Goal: Task Accomplishment & Management: Manage account settings

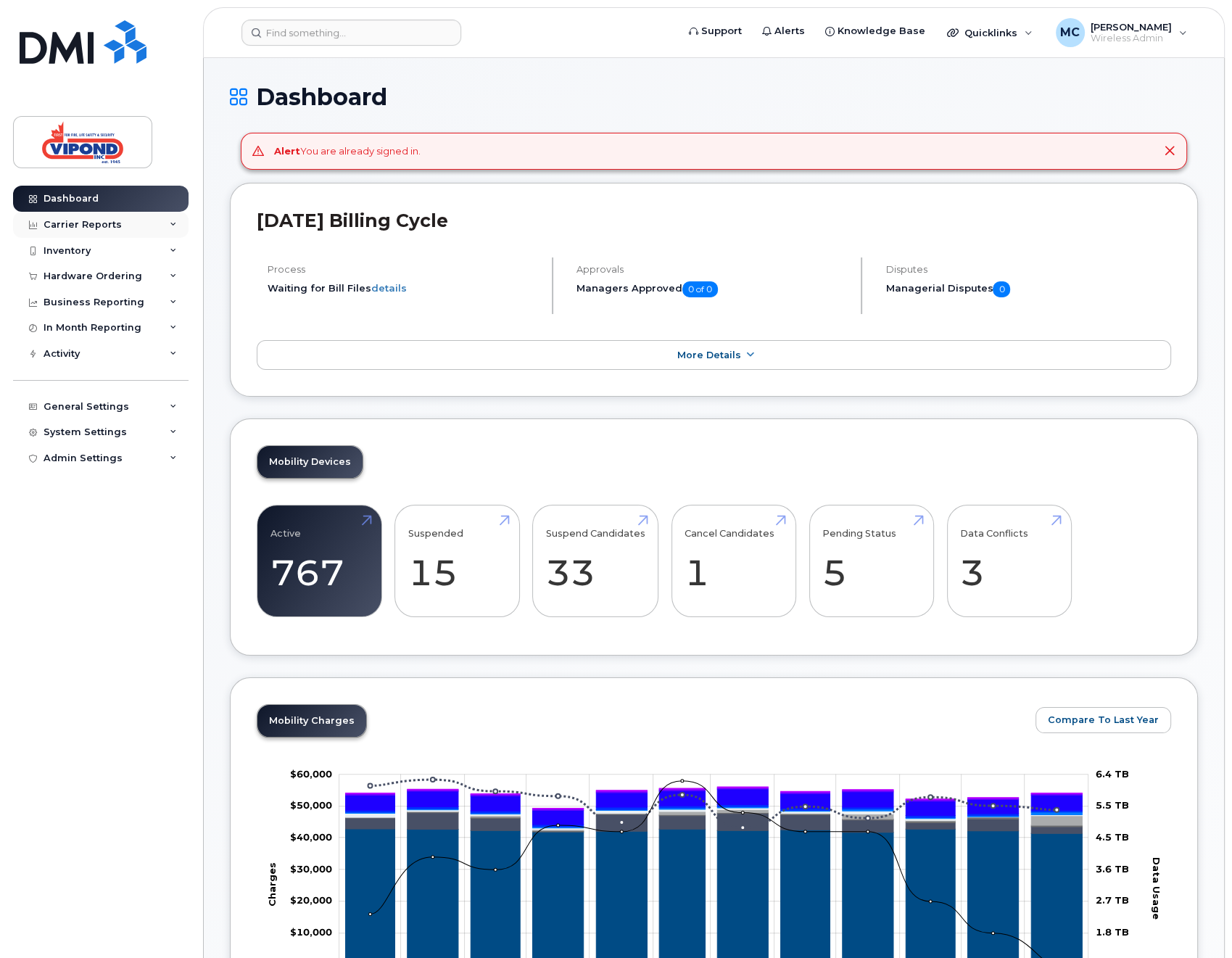
click at [62, 224] on div "Carrier Reports" at bounding box center [82, 225] width 78 height 12
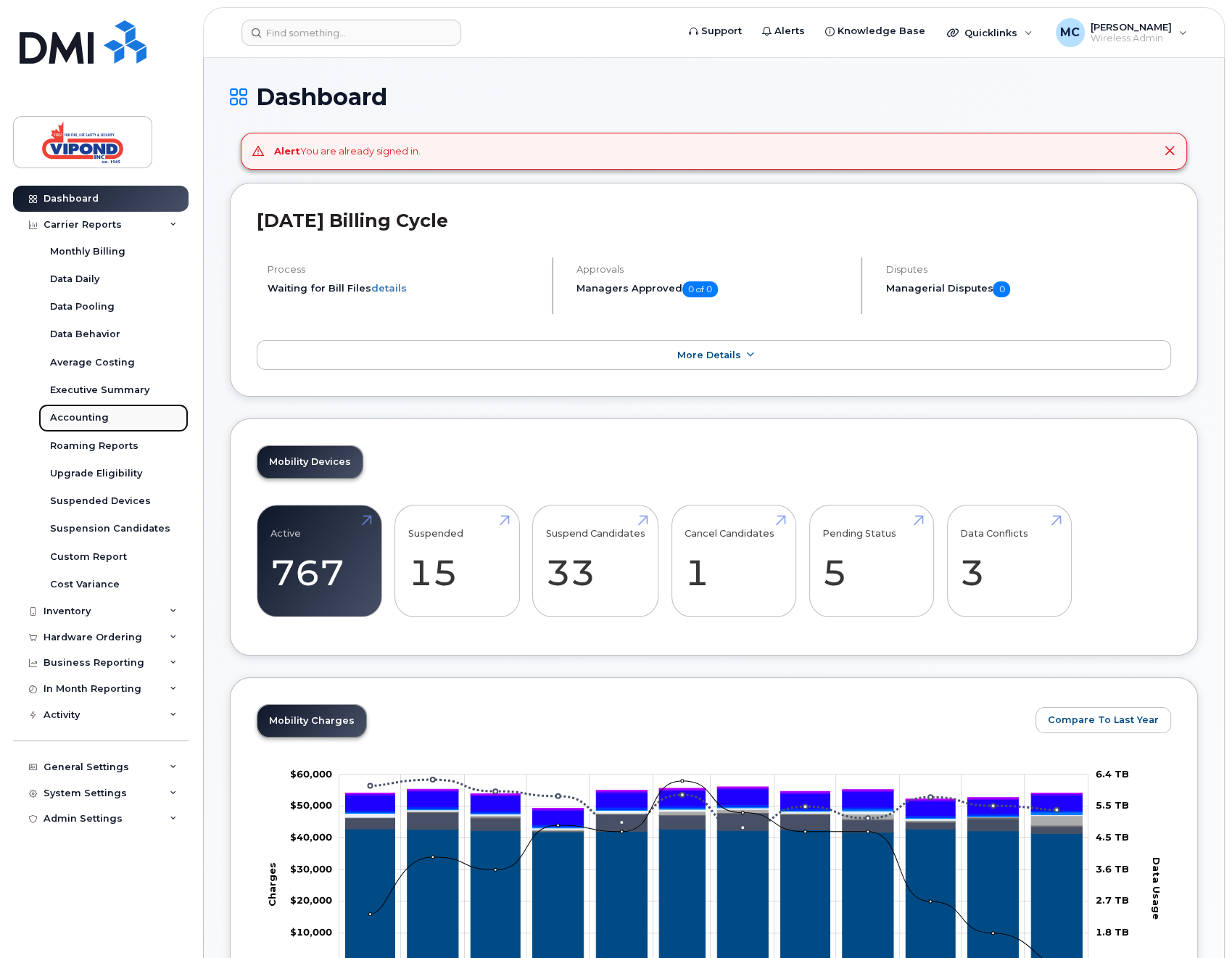
click at [67, 409] on link "Accounting" at bounding box center [113, 418] width 150 height 28
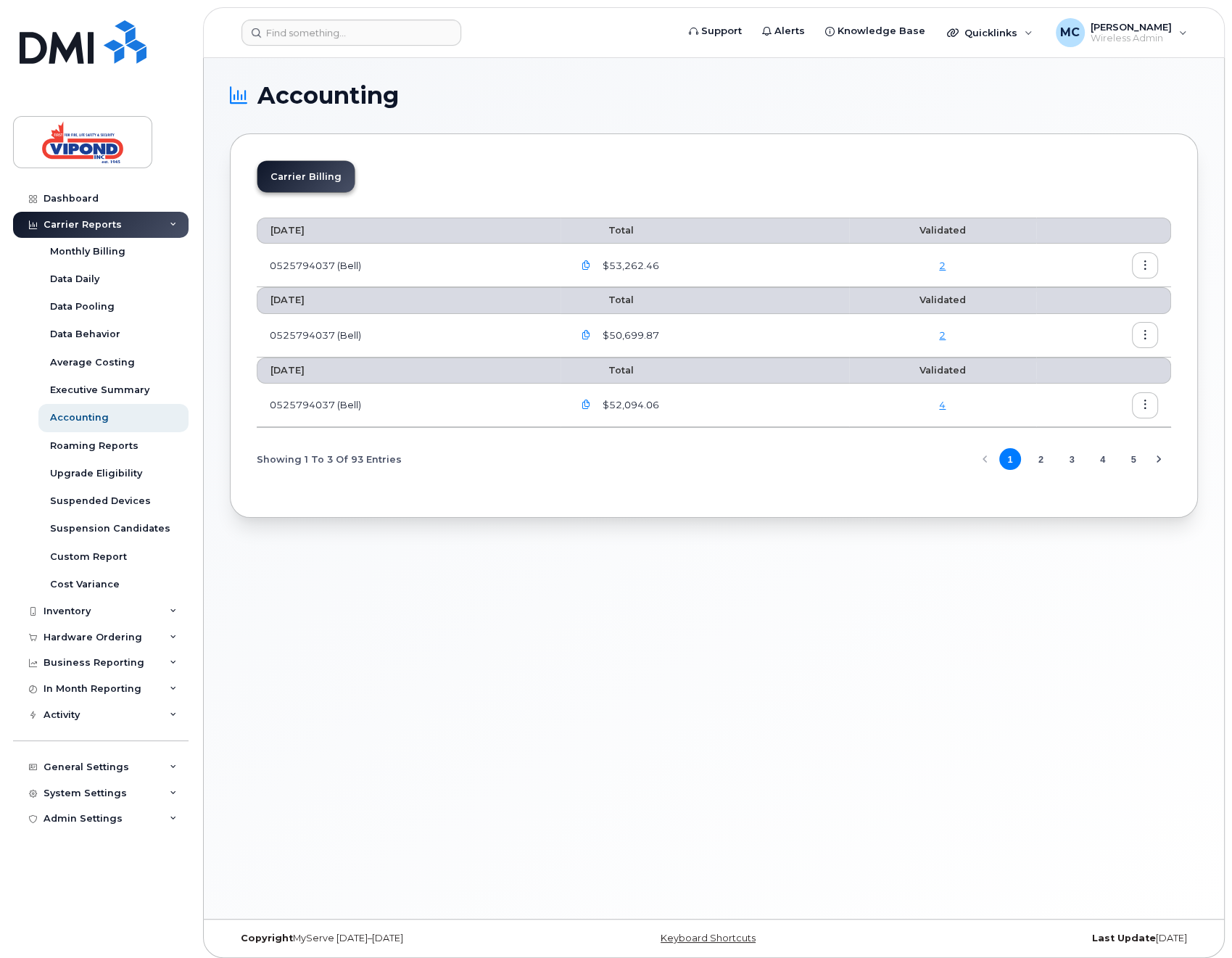
click at [590, 268] on icon "button" at bounding box center [586, 266] width 10 height 10
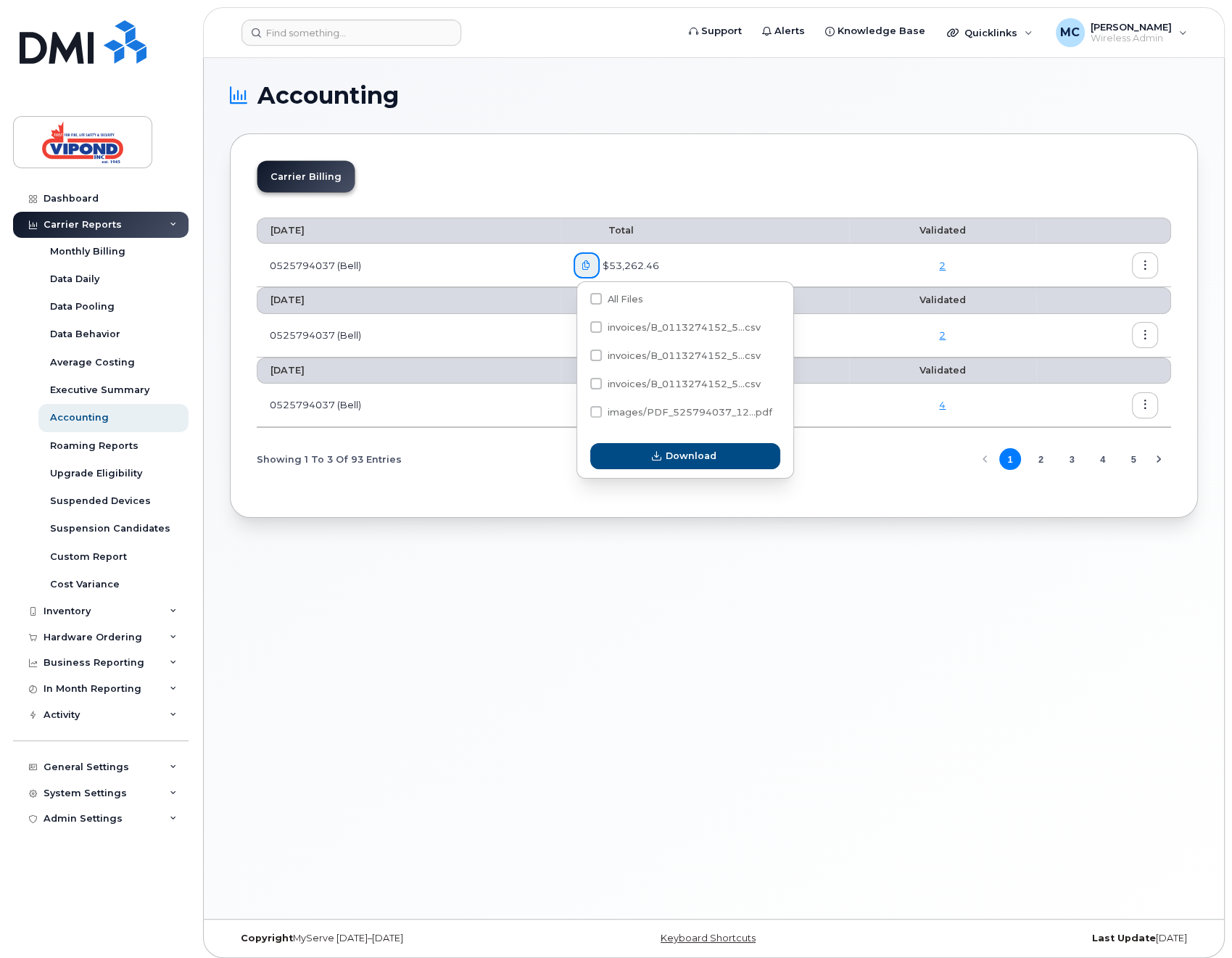
click at [758, 151] on div "Carrier Billing August 2025 Total Validated 0525794037 (Bell) $53,262.46 2 July…" at bounding box center [713, 325] width 968 height 384
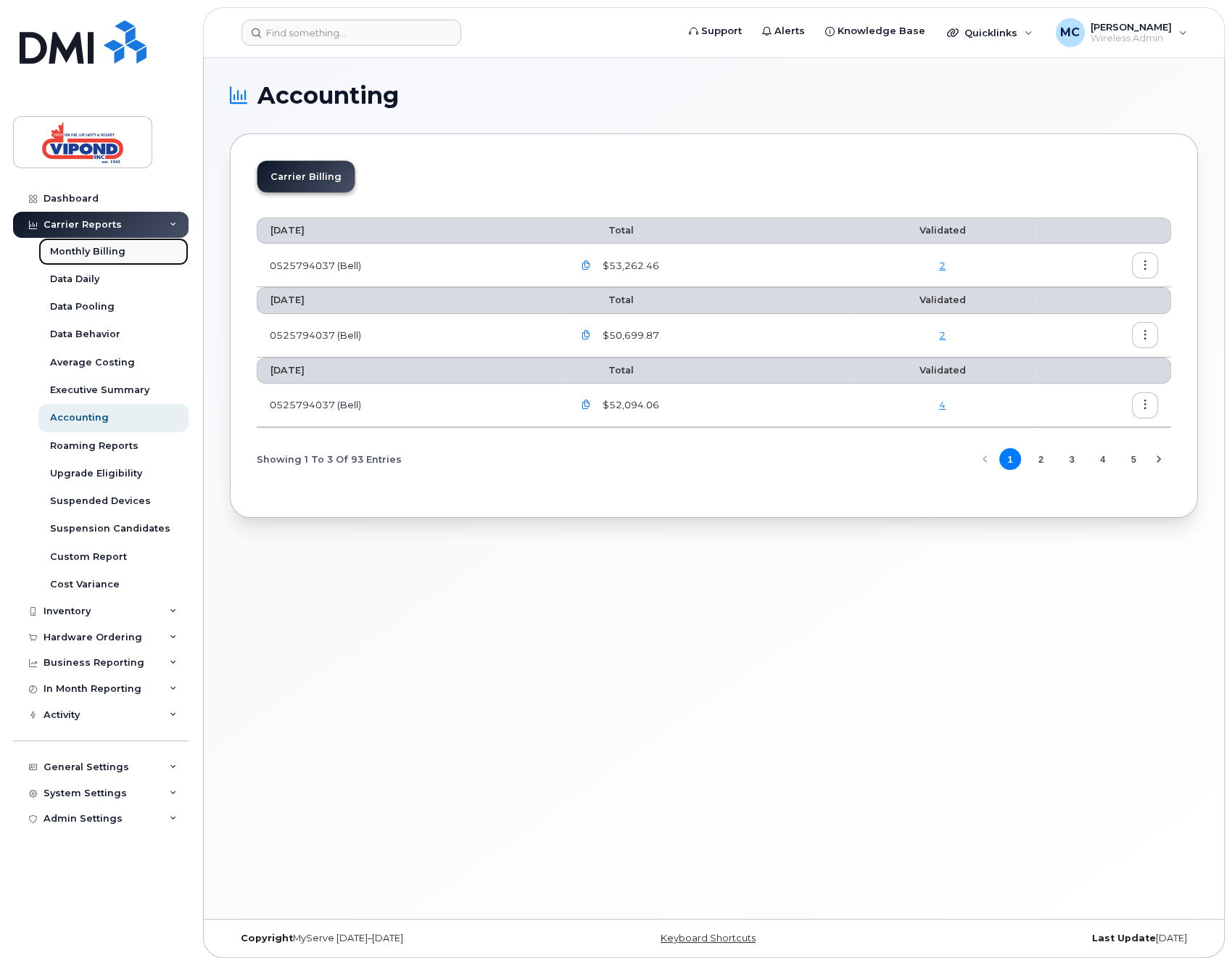
click at [88, 257] on div "Monthly Billing" at bounding box center [87, 252] width 75 height 13
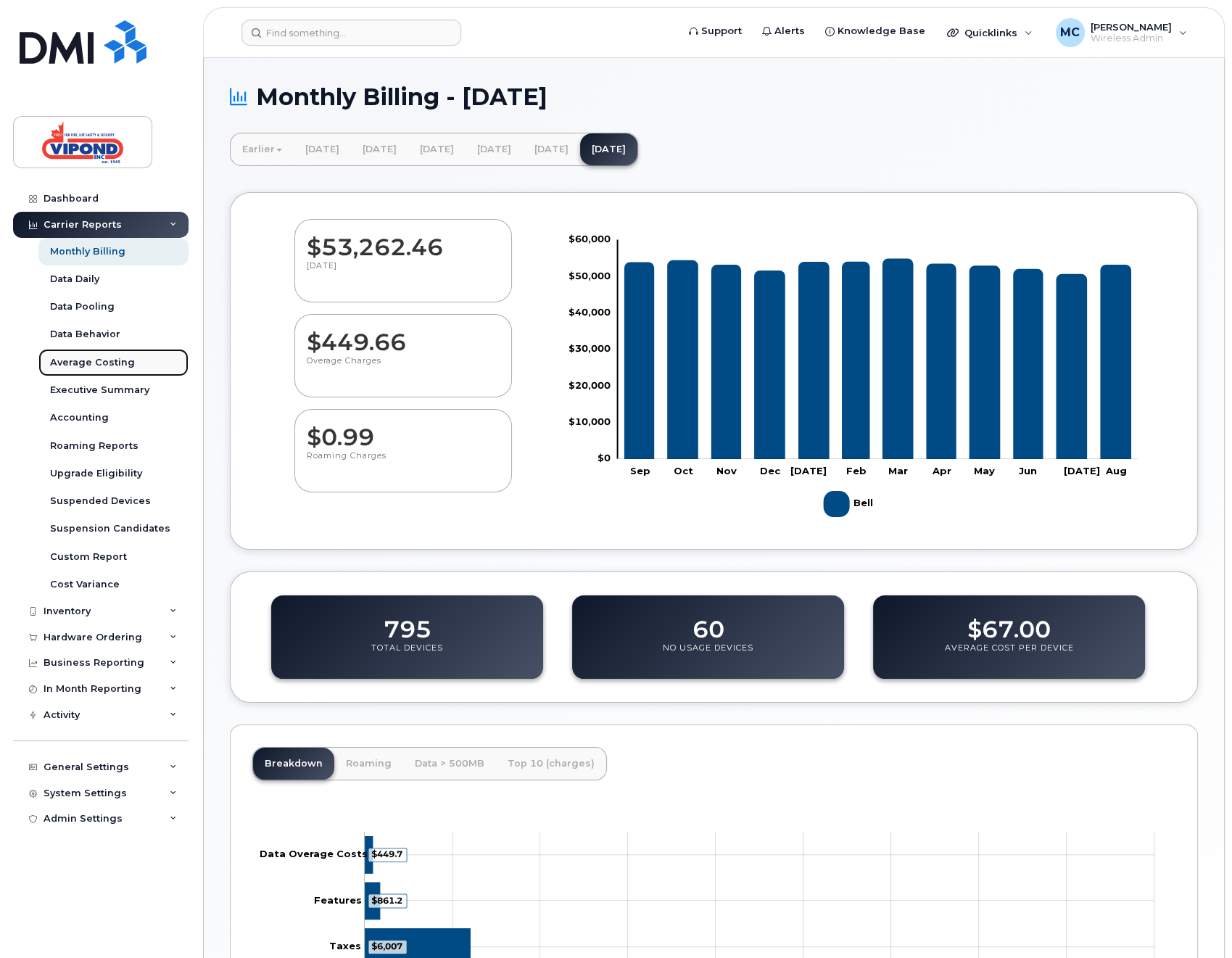
click at [67, 358] on div "Average Costing" at bounding box center [92, 363] width 85 height 13
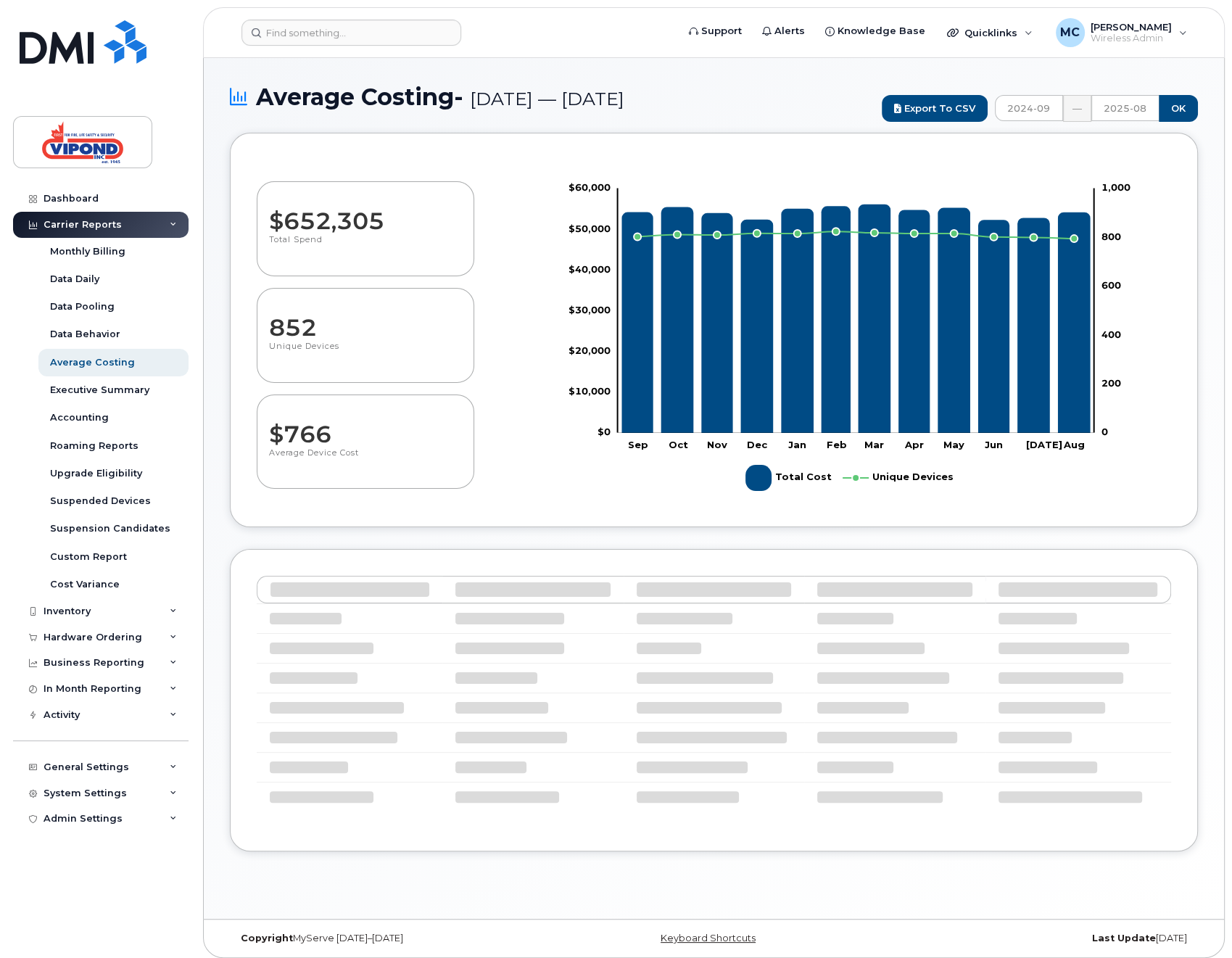
select select "100"
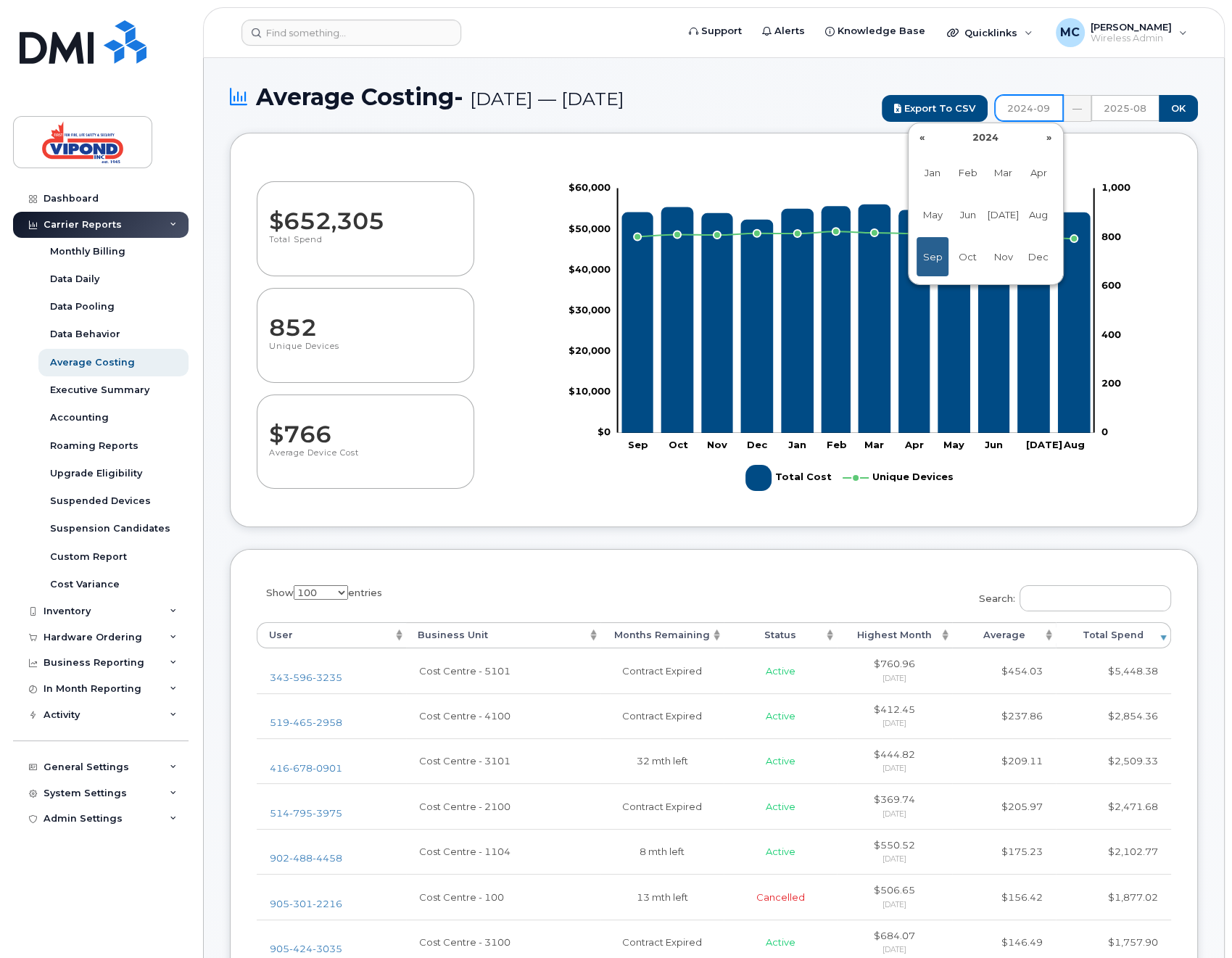
click at [1018, 117] on input "2024-09" at bounding box center [1029, 108] width 68 height 26
click at [917, 135] on th "«" at bounding box center [923, 137] width 22 height 22
click at [1037, 215] on span "Aug" at bounding box center [1038, 215] width 33 height 40
type input "2022-08"
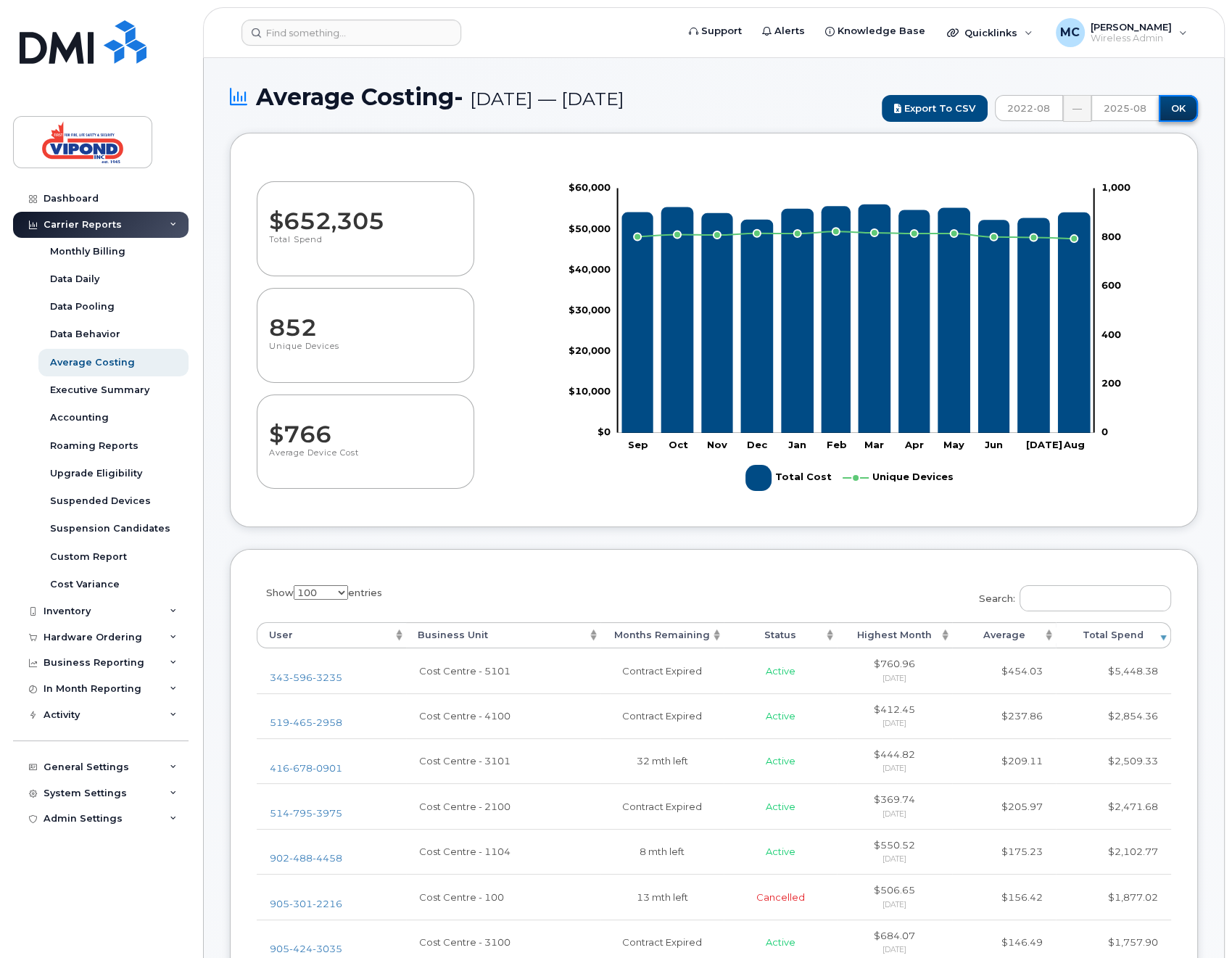
click at [1177, 108] on input "OK" at bounding box center [1179, 108] width 40 height 27
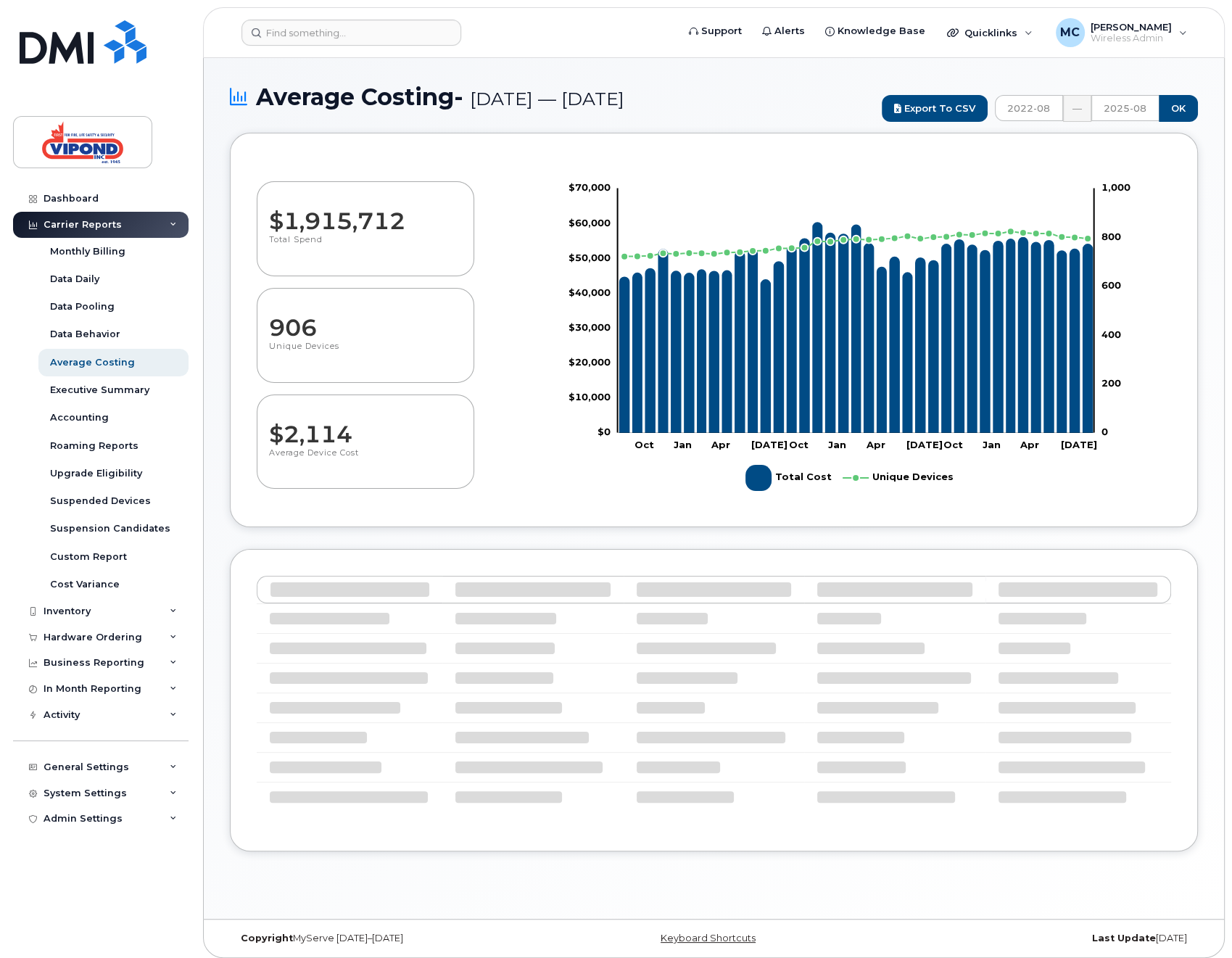
select select "100"
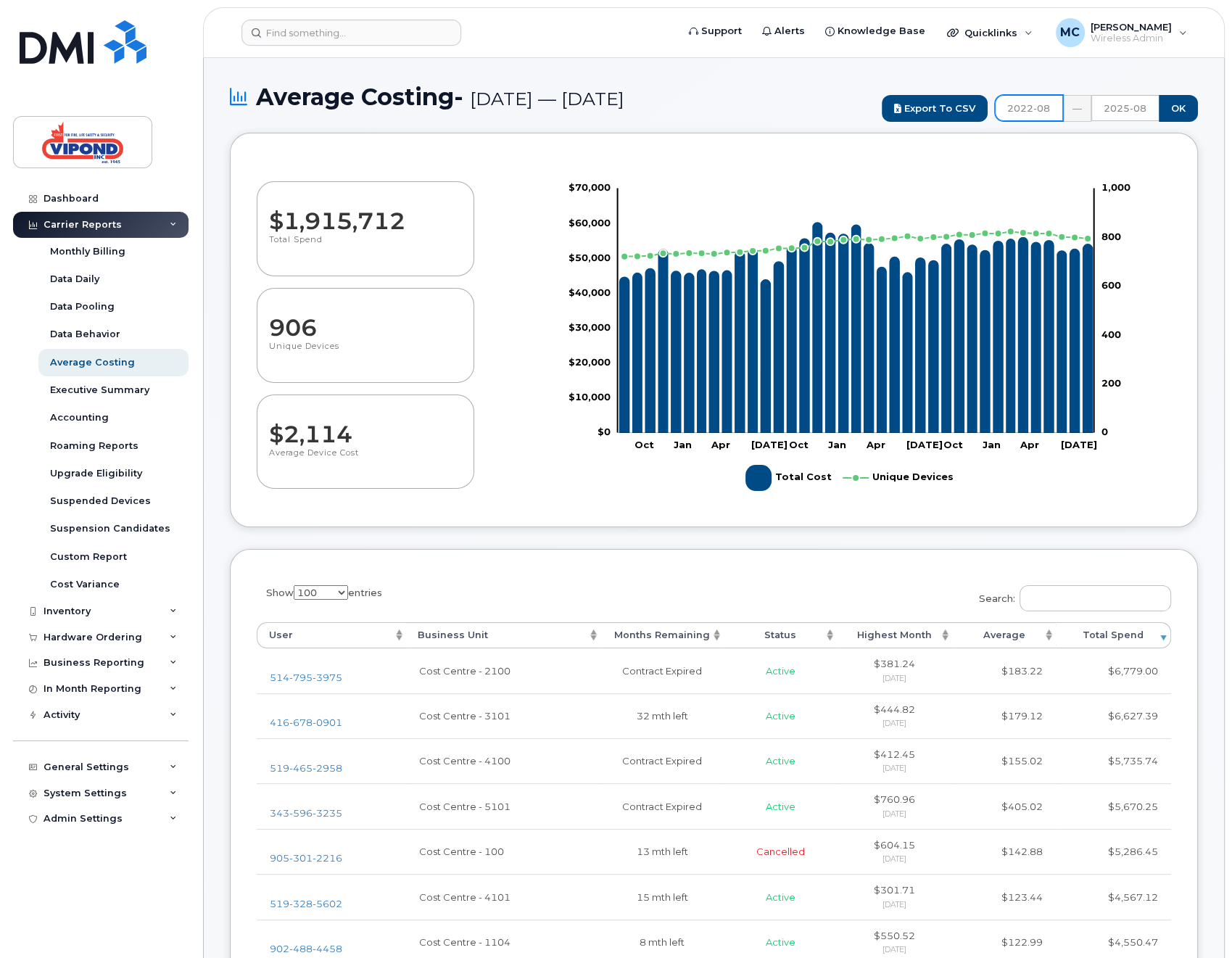
click at [1036, 107] on input "2022-08" at bounding box center [1029, 108] width 68 height 26
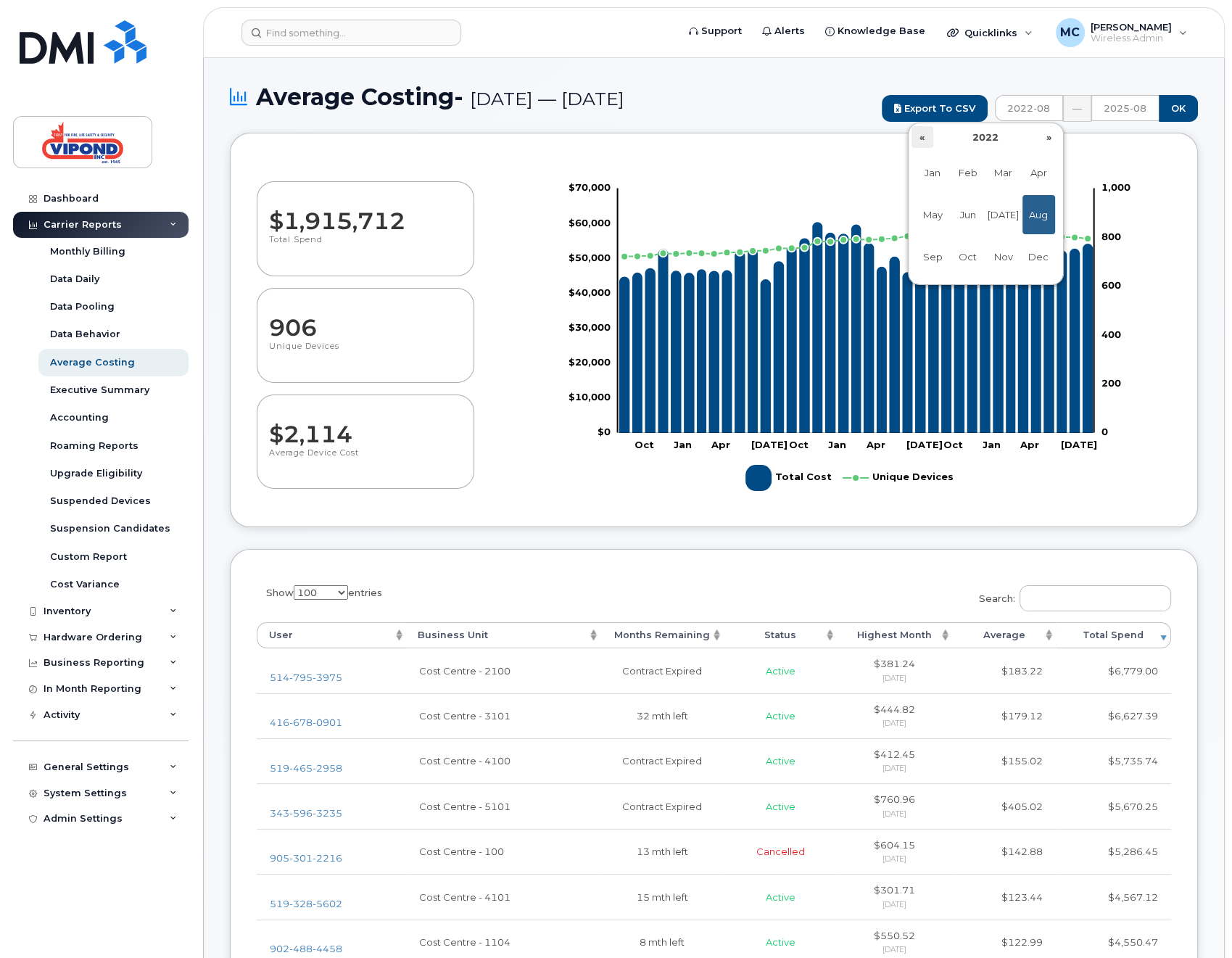
click at [925, 141] on th "«" at bounding box center [923, 137] width 22 height 22
click at [929, 171] on span "Jan" at bounding box center [933, 173] width 33 height 40
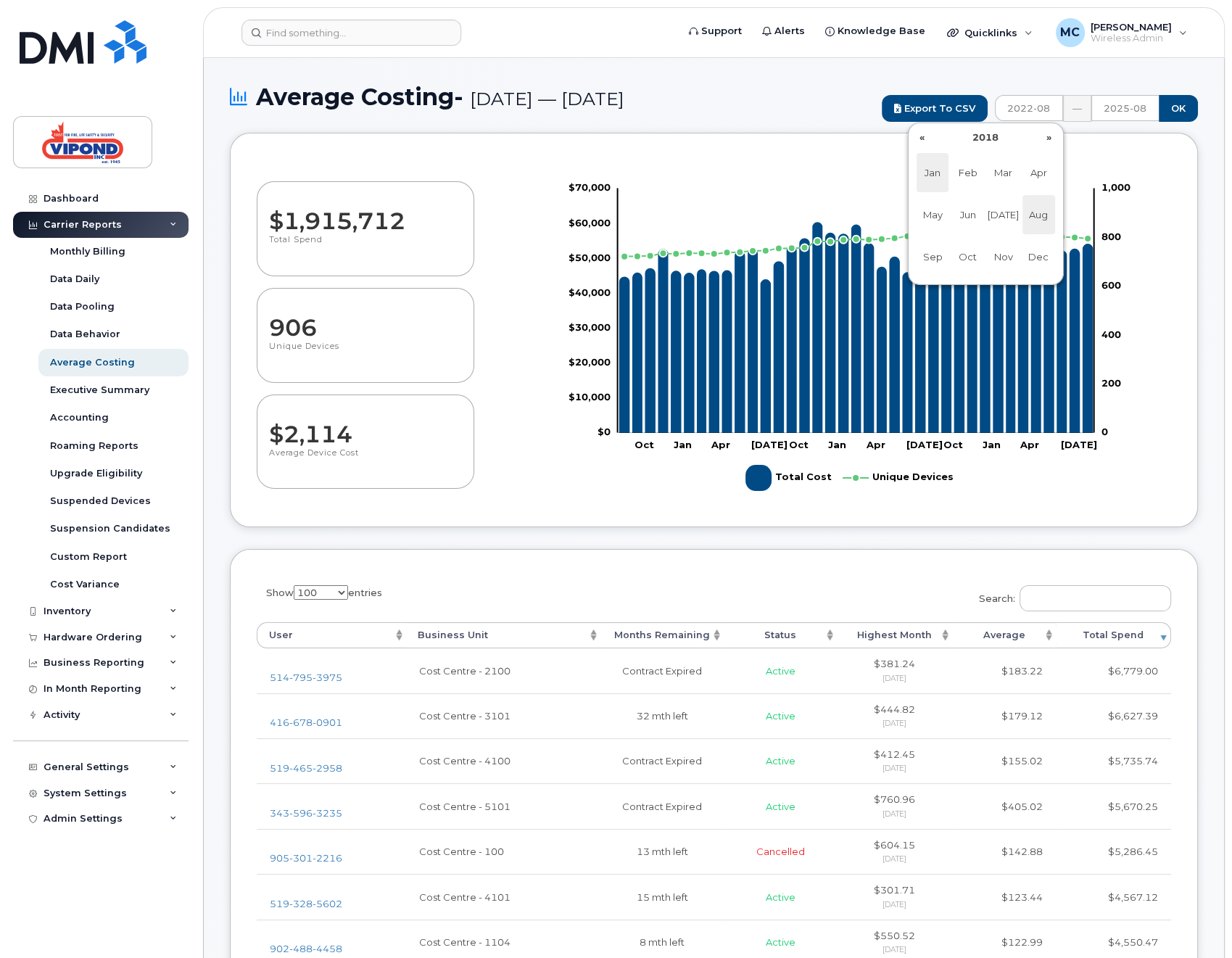
type input "2018-01"
click at [1175, 111] on input "OK" at bounding box center [1179, 108] width 40 height 27
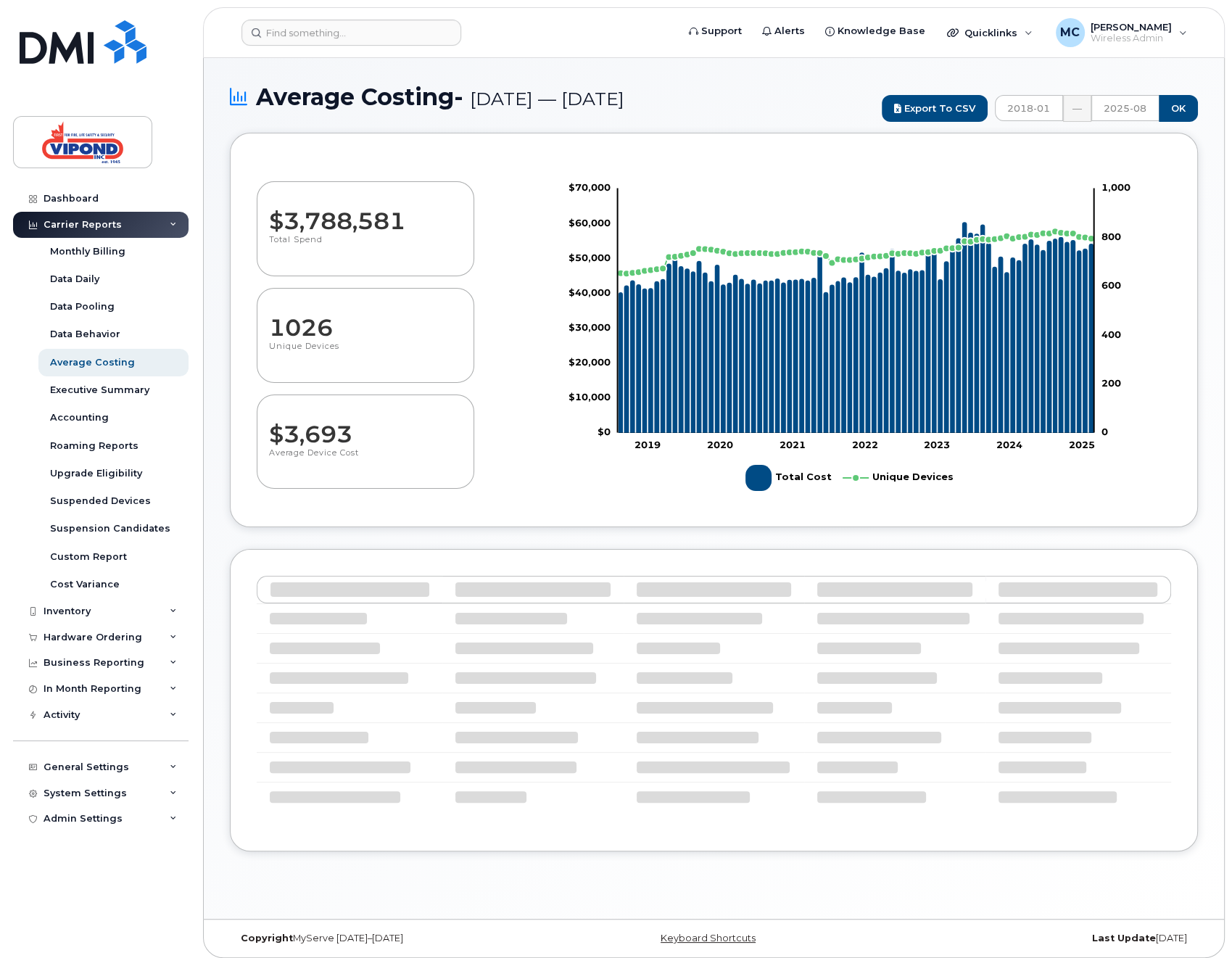
select select "100"
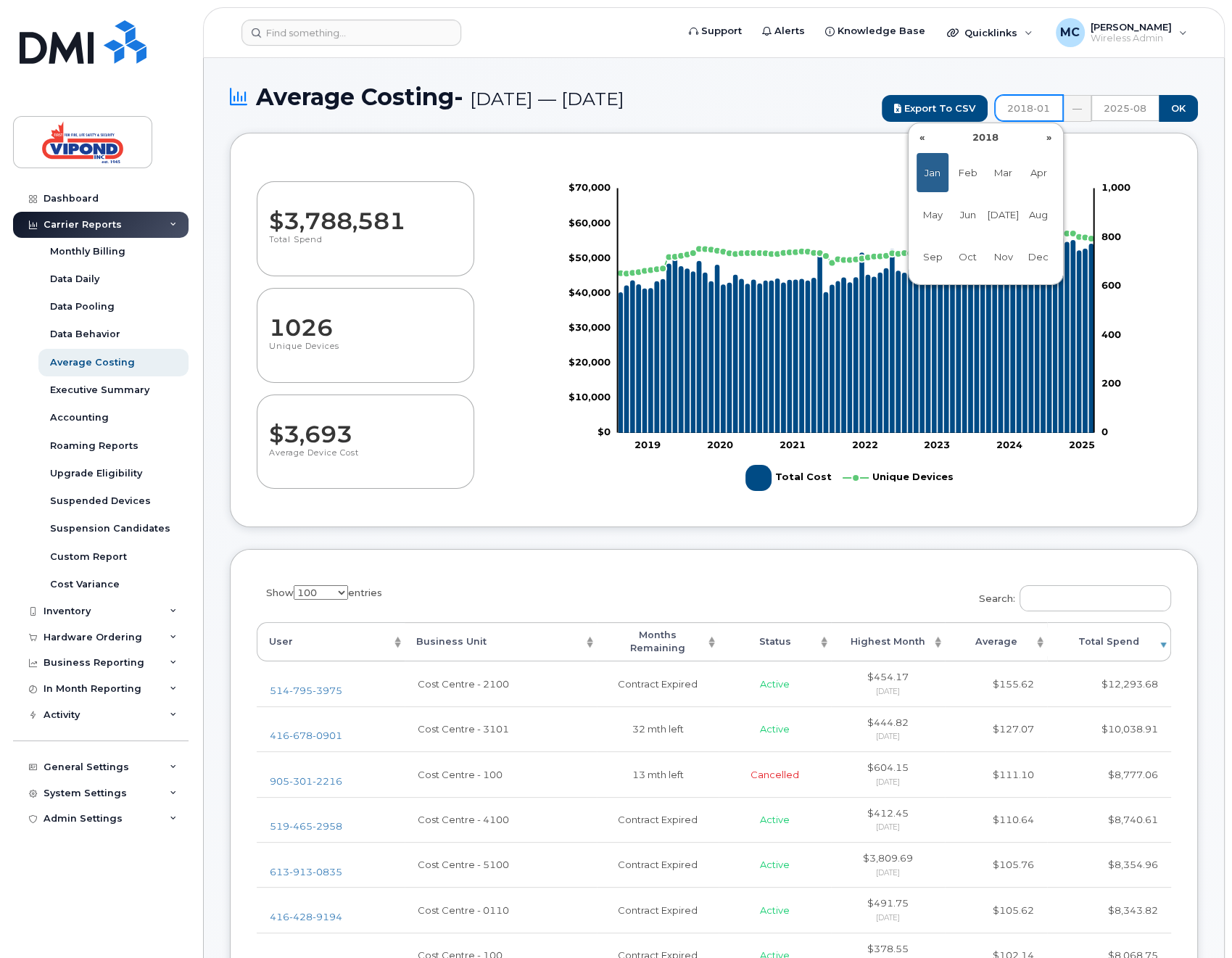
click at [1042, 112] on input "2018-01" at bounding box center [1029, 108] width 68 height 26
click at [921, 135] on th "«" at bounding box center [923, 137] width 22 height 22
click at [994, 254] on span "Nov" at bounding box center [1003, 257] width 33 height 40
type input "2016-11"
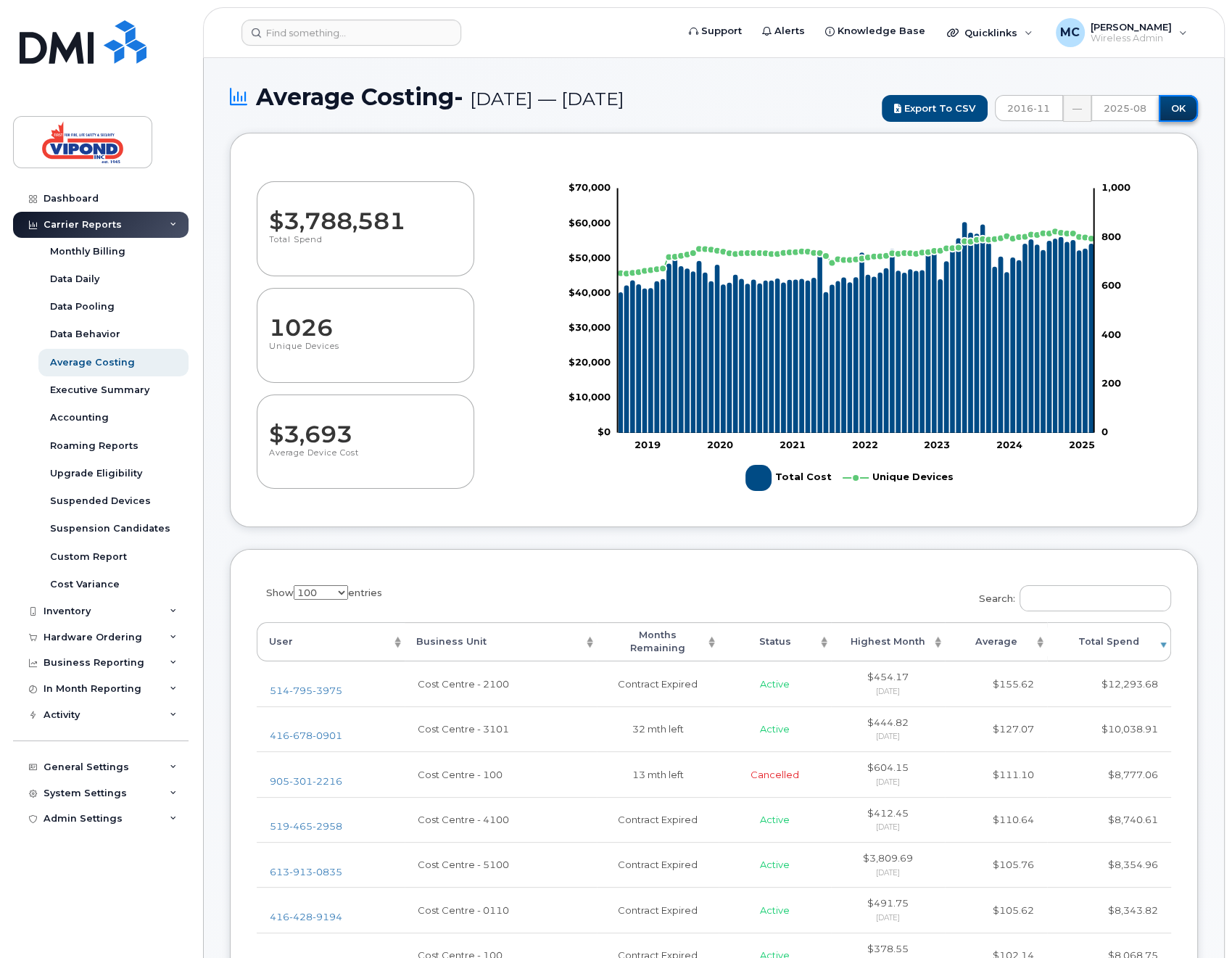
click at [1176, 106] on input "OK" at bounding box center [1179, 108] width 40 height 27
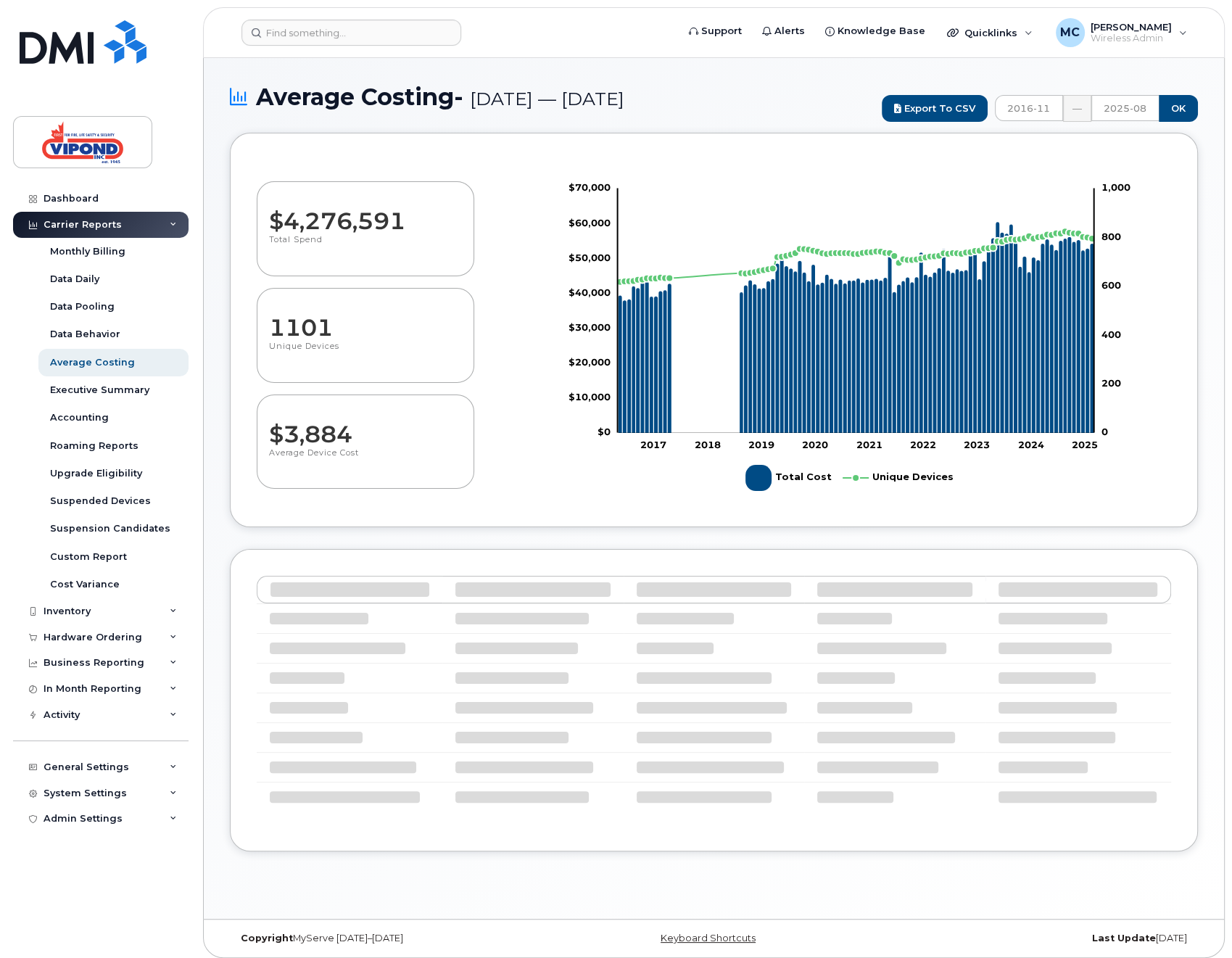
select select "100"
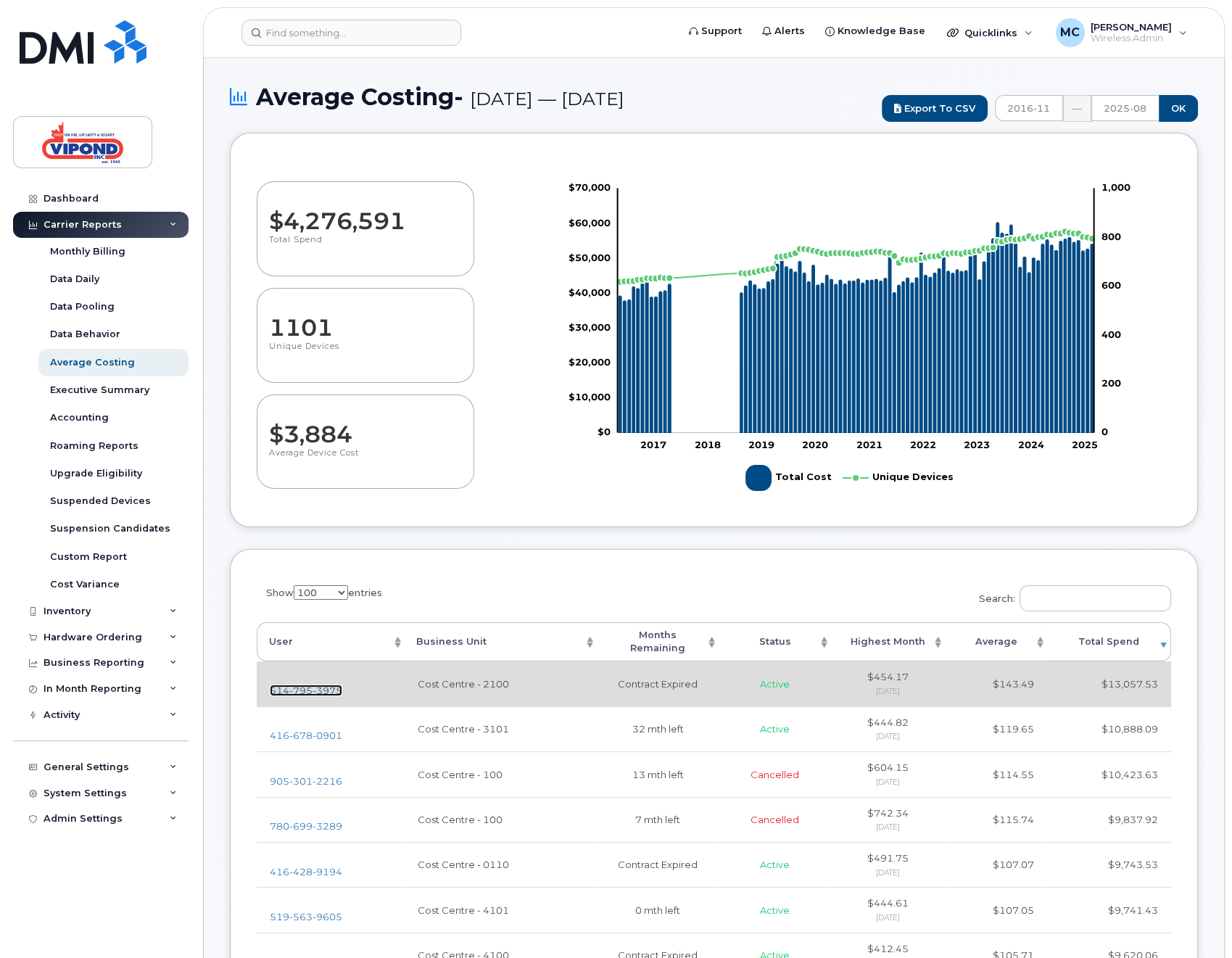
click at [318, 685] on span "3975" at bounding box center [327, 691] width 30 height 12
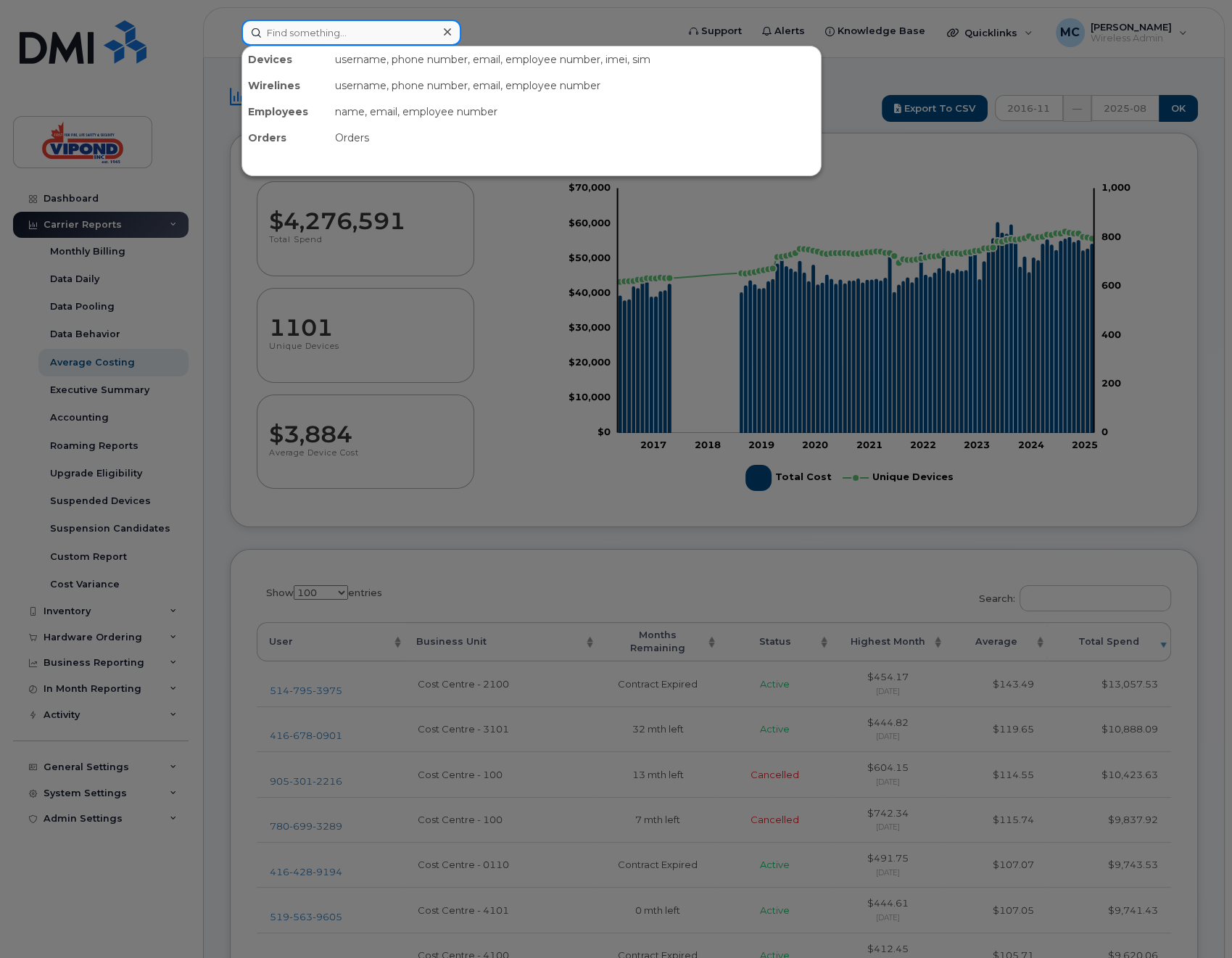
click at [397, 37] on input at bounding box center [351, 33] width 219 height 26
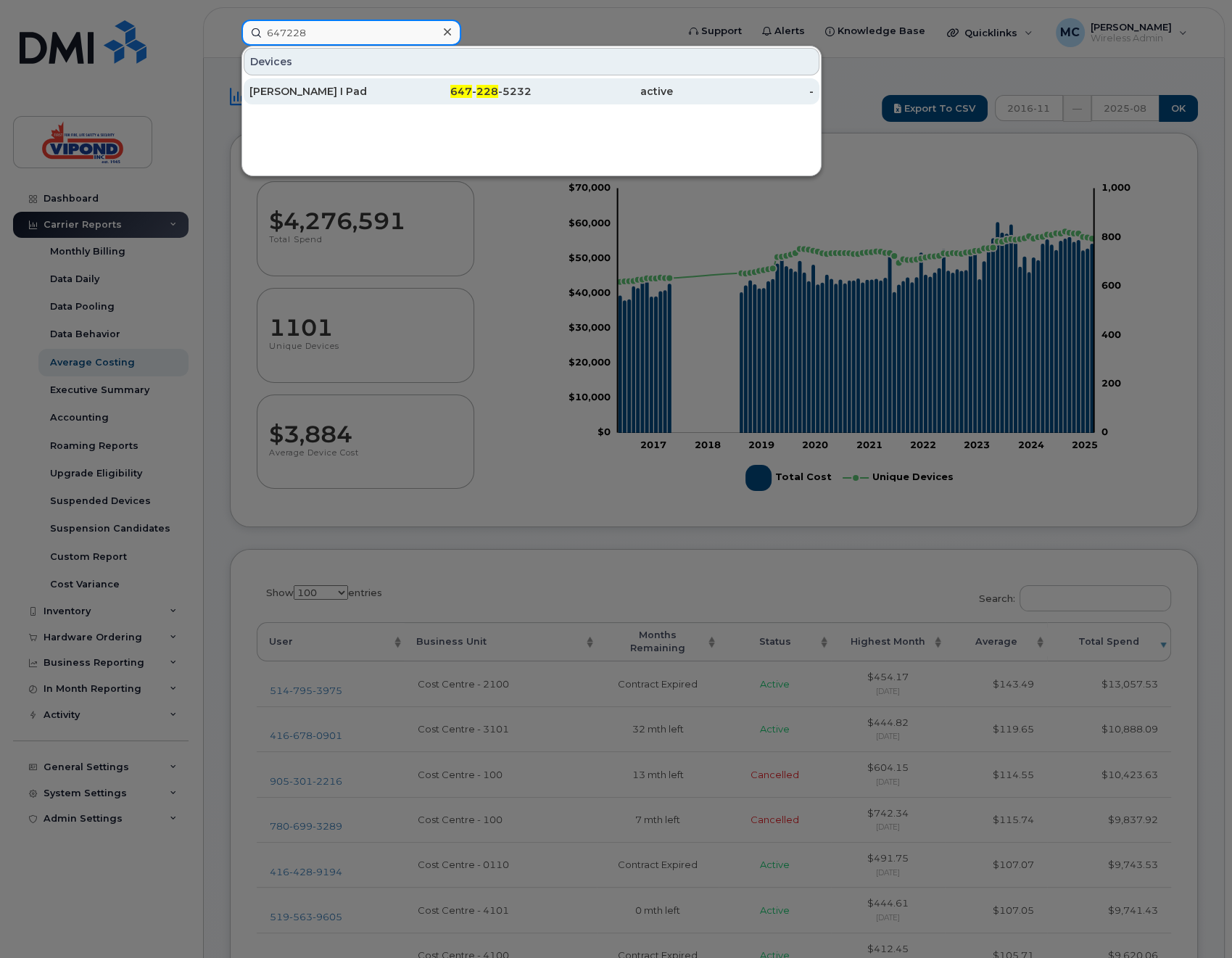
type input "647228"
click at [372, 94] on div "[PERSON_NAME] I Pad" at bounding box center [320, 91] width 141 height 15
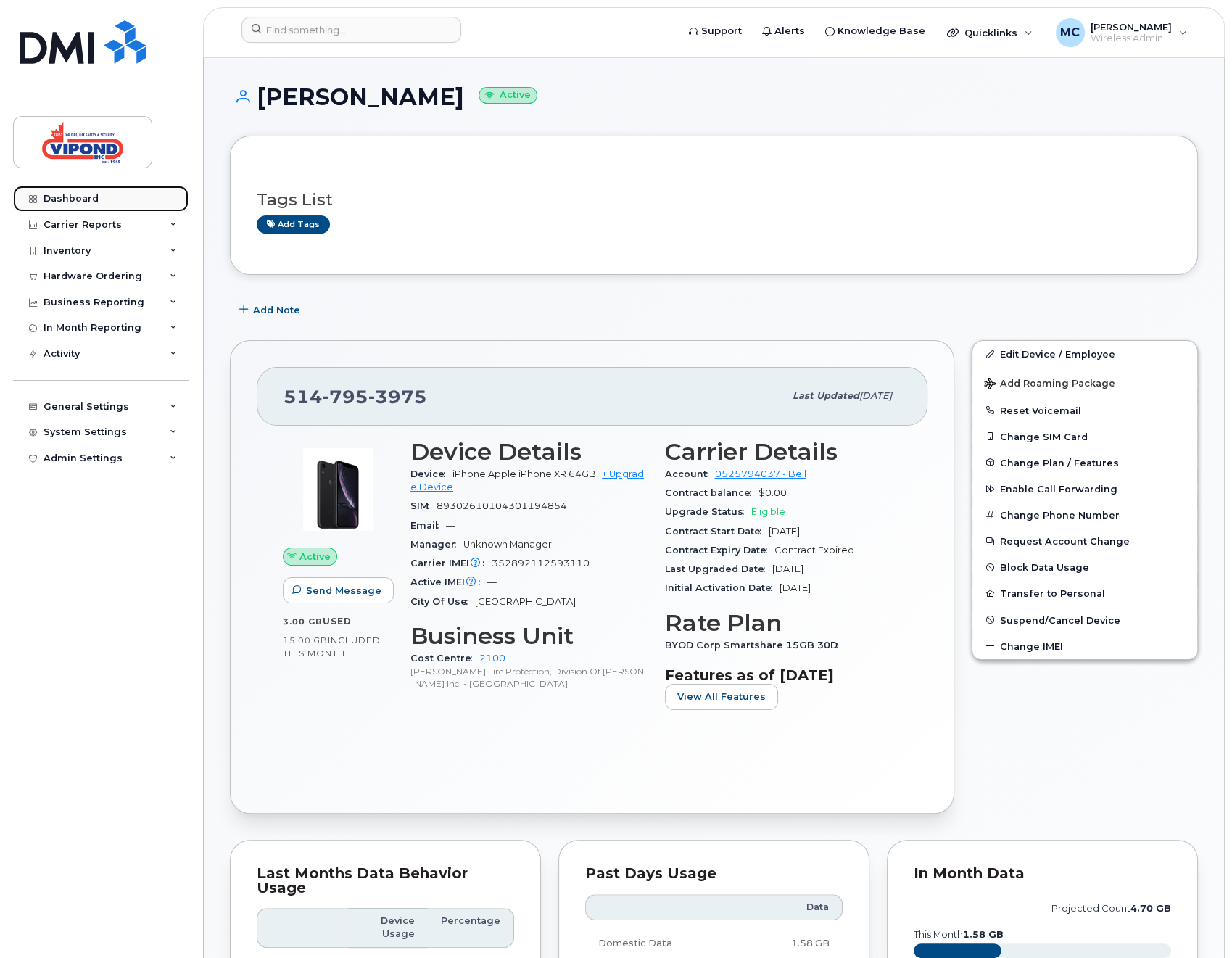
click at [59, 198] on div "Dashboard" at bounding box center [70, 199] width 55 height 12
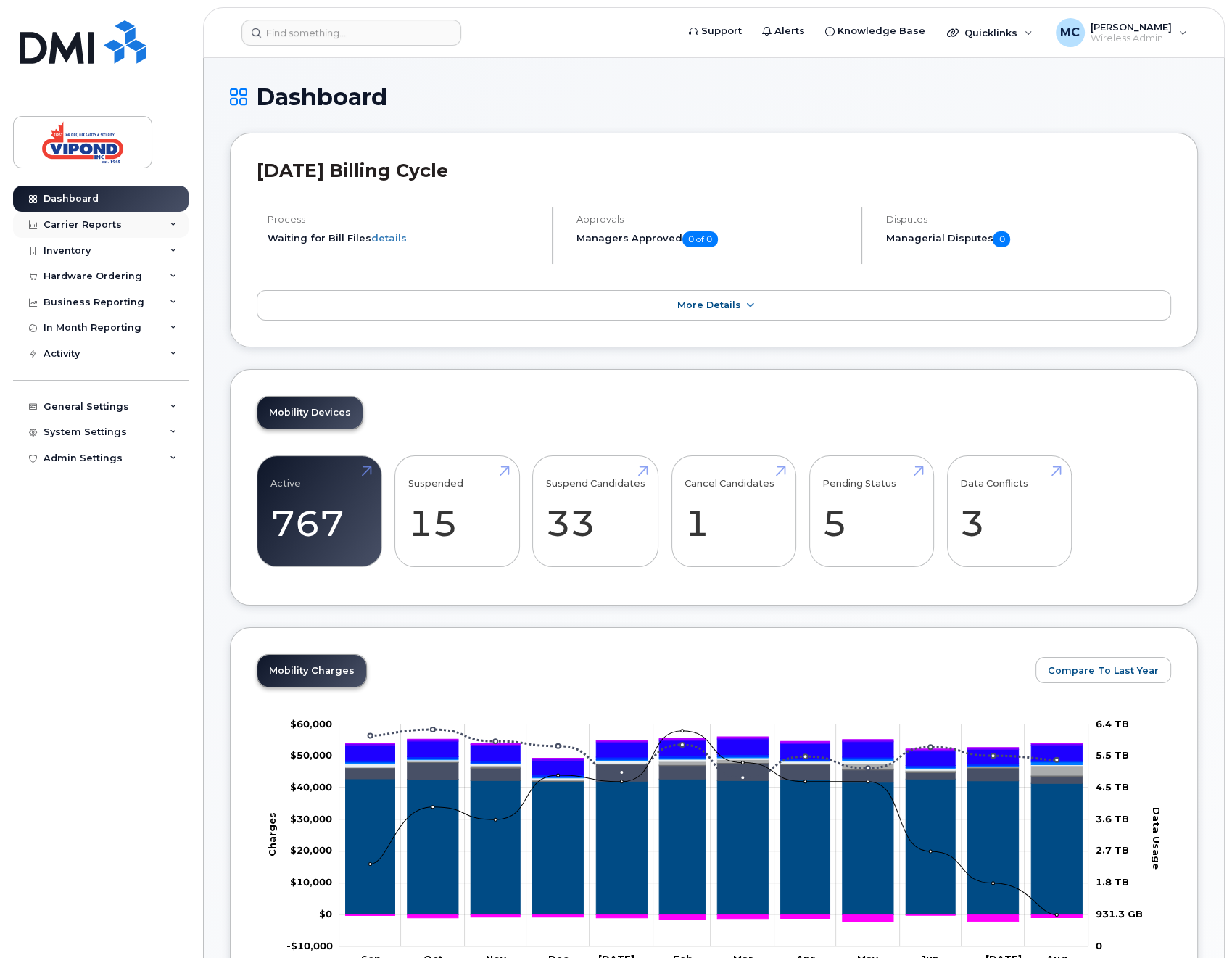
click at [72, 224] on div "Carrier Reports" at bounding box center [82, 225] width 78 height 12
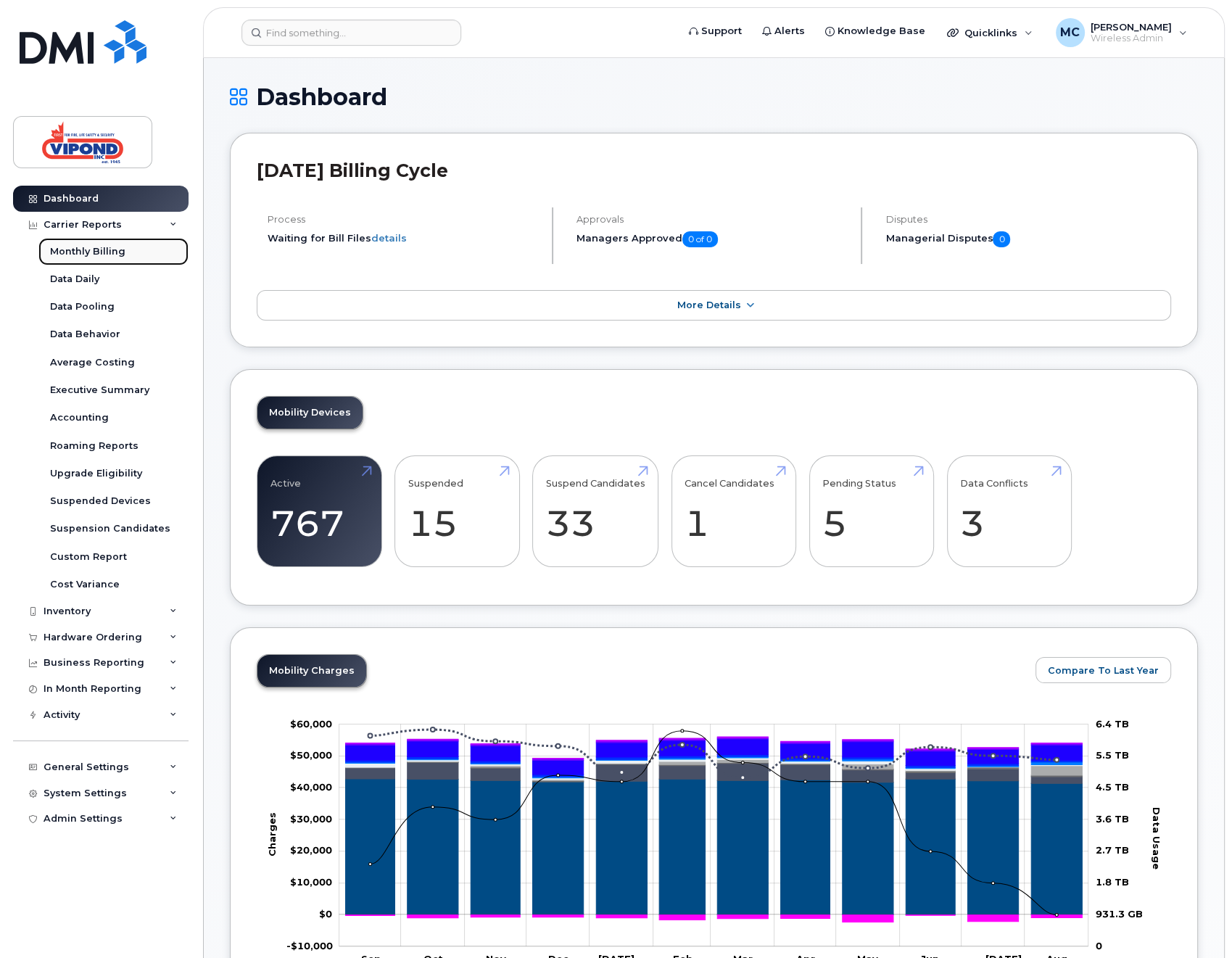
click at [70, 247] on div "Monthly Billing" at bounding box center [87, 252] width 75 height 13
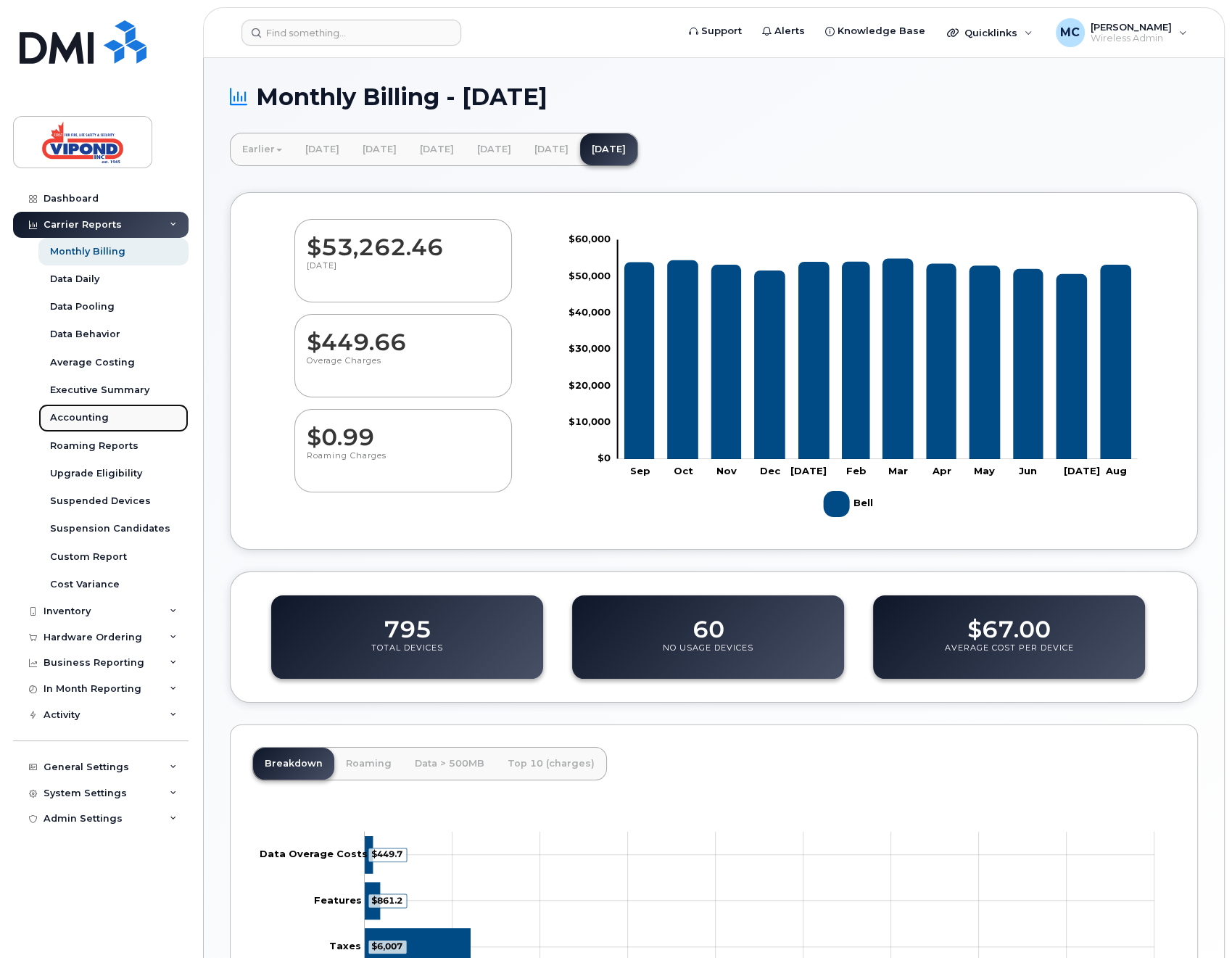
click at [99, 408] on link "Accounting" at bounding box center [113, 418] width 150 height 28
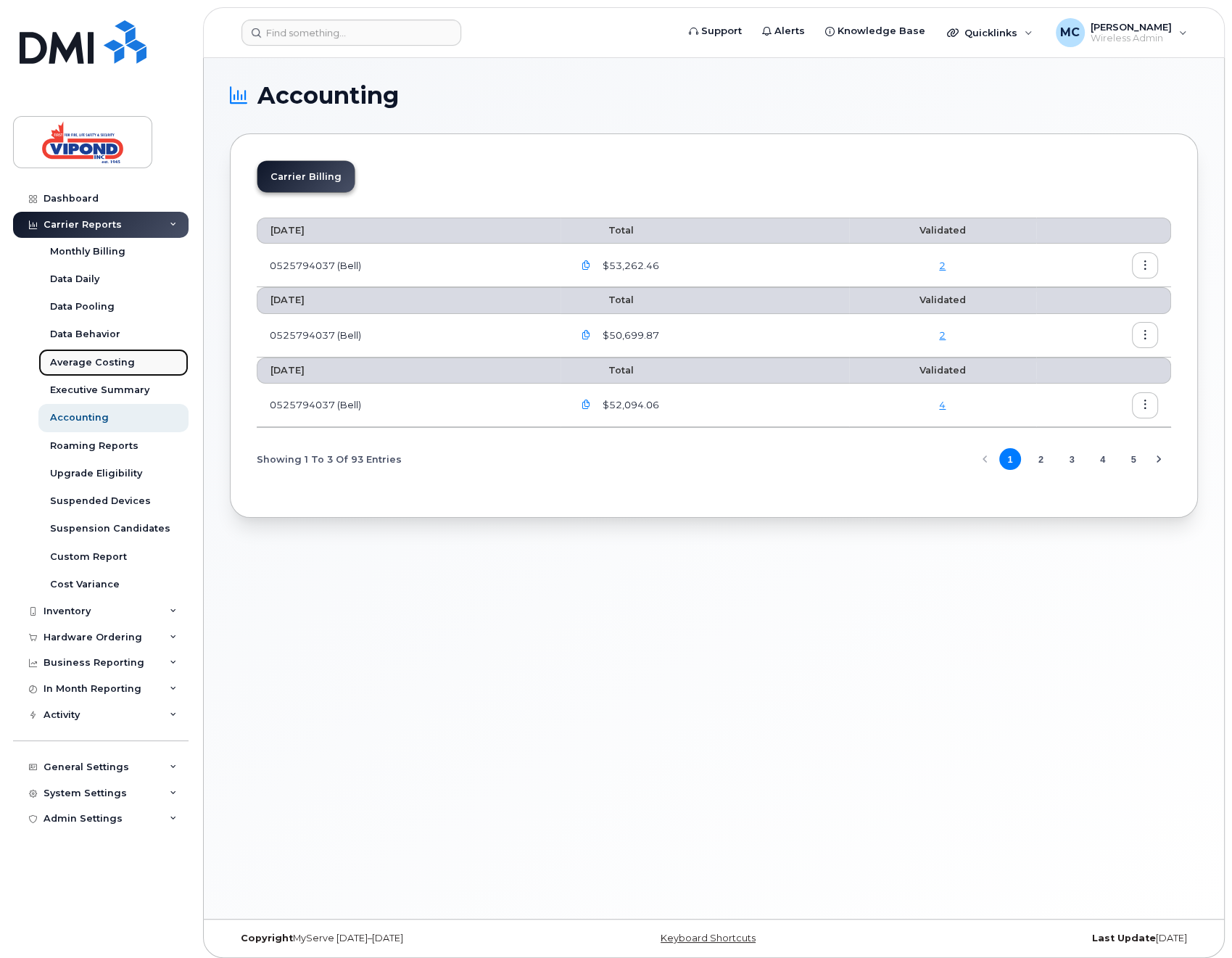
click at [80, 359] on div "Average Costing" at bounding box center [92, 363] width 85 height 13
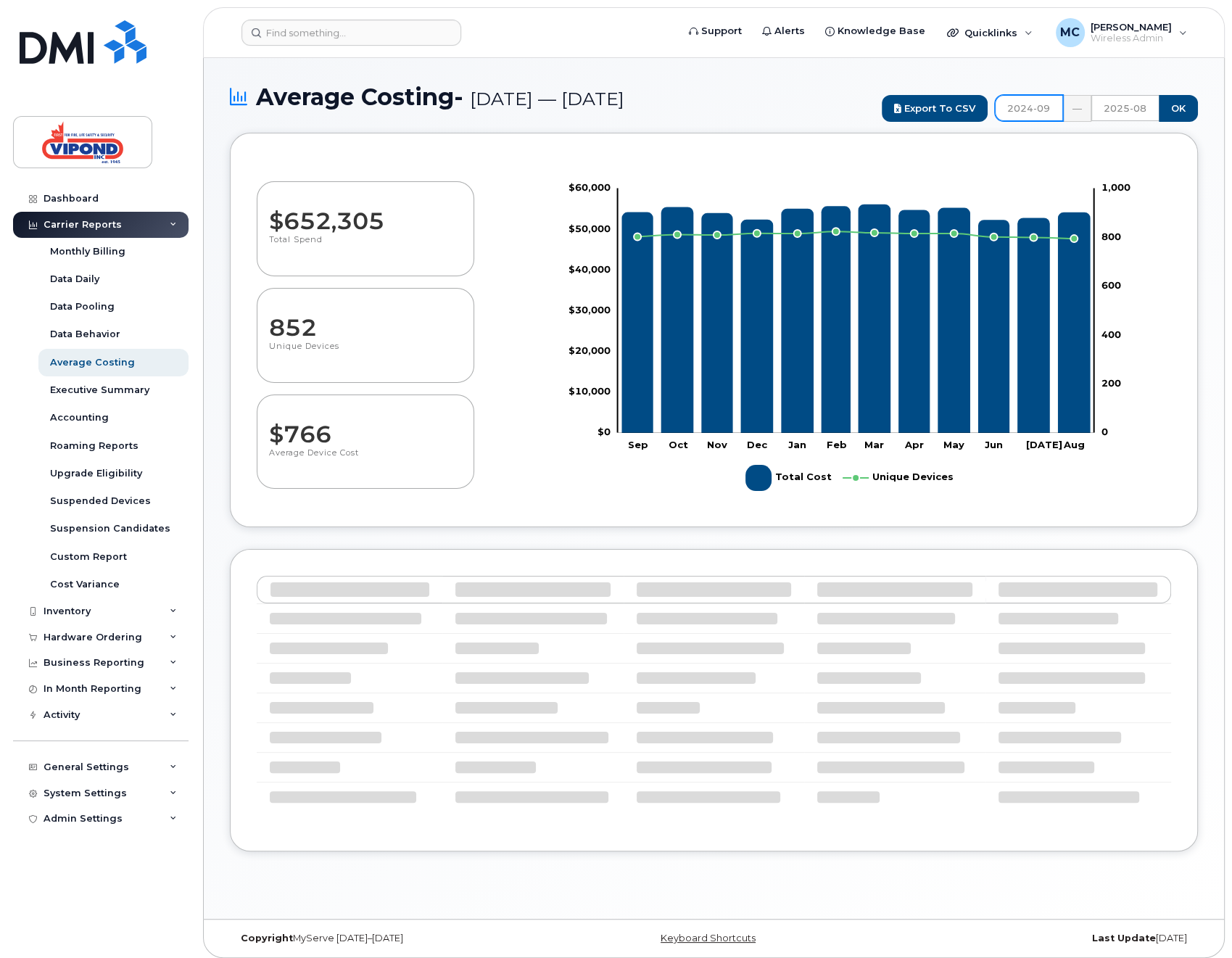
click at [1037, 108] on input "2024-09" at bounding box center [1029, 108] width 68 height 26
select select "100"
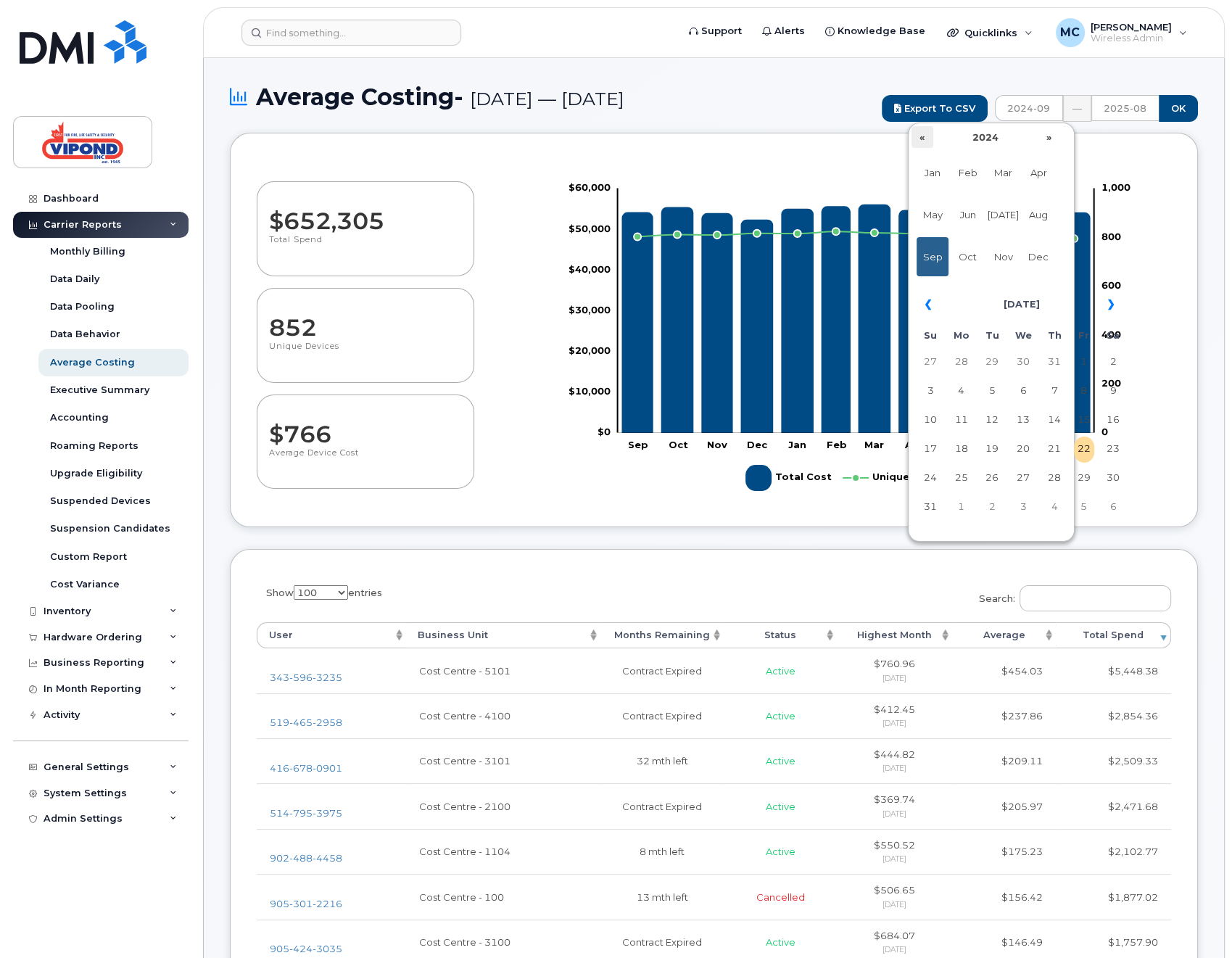
click at [921, 136] on th "«" at bounding box center [923, 137] width 22 height 22
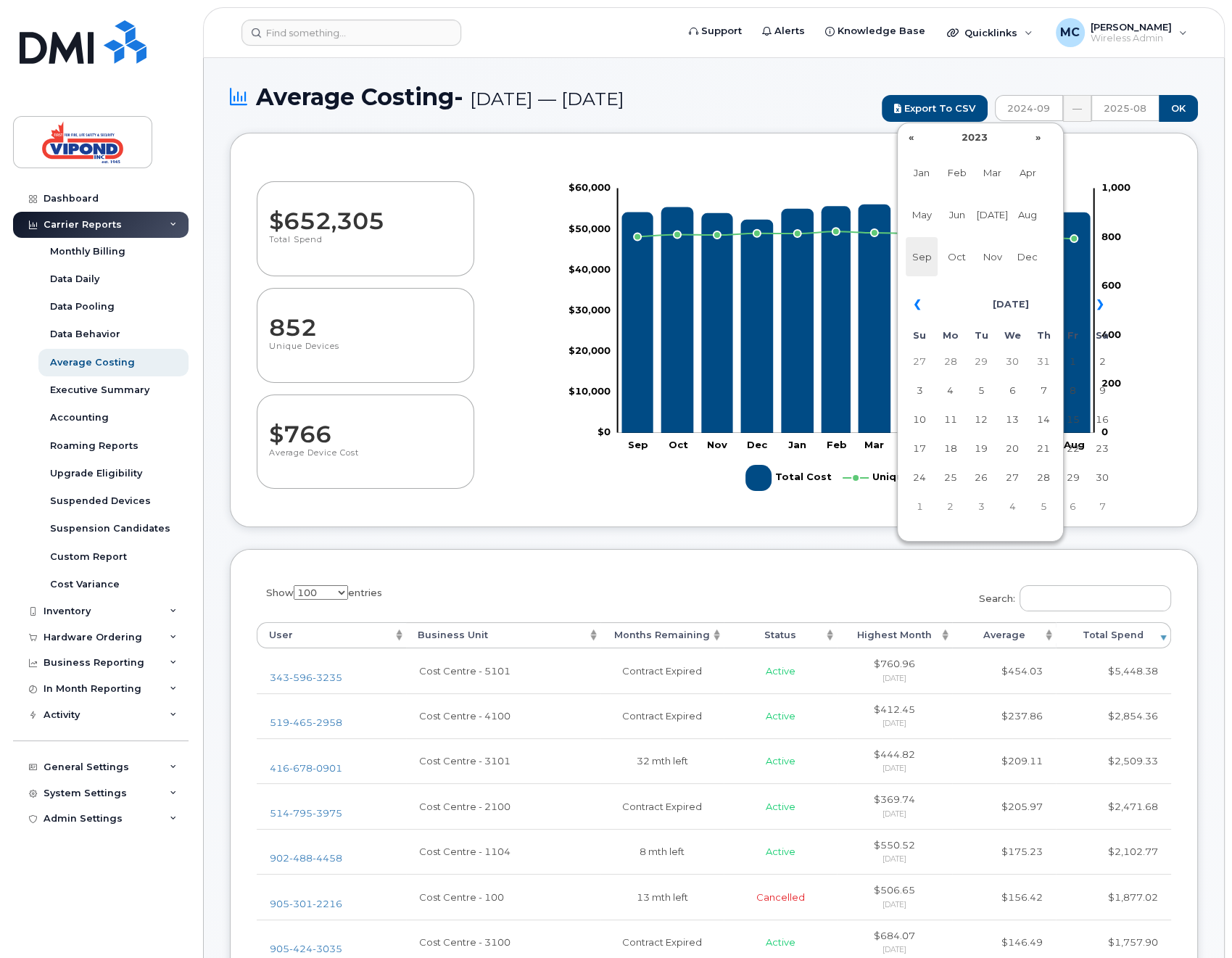
click at [917, 253] on span "Sep" at bounding box center [922, 257] width 33 height 40
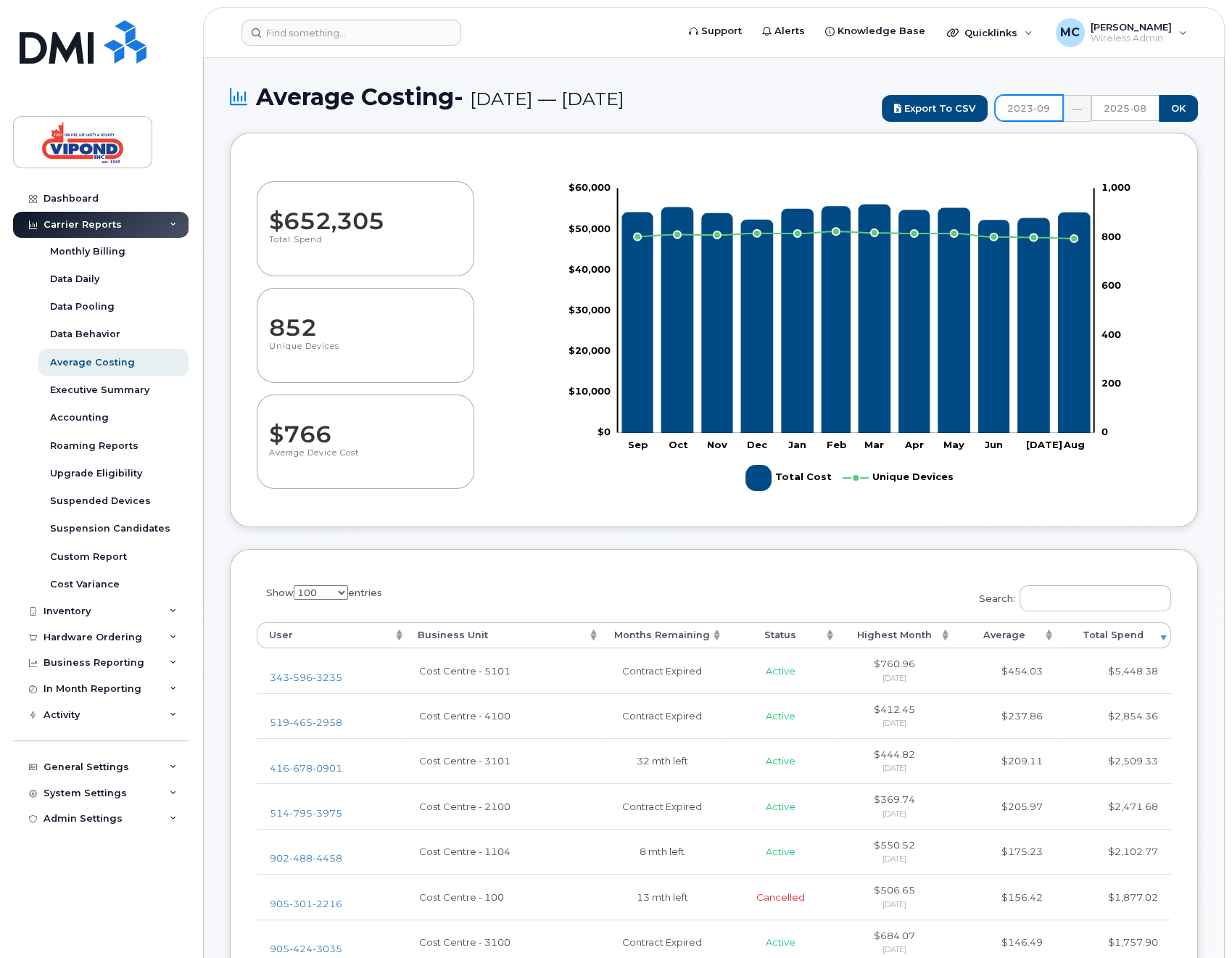
click at [1017, 110] on input "2023-09" at bounding box center [1029, 108] width 68 height 26
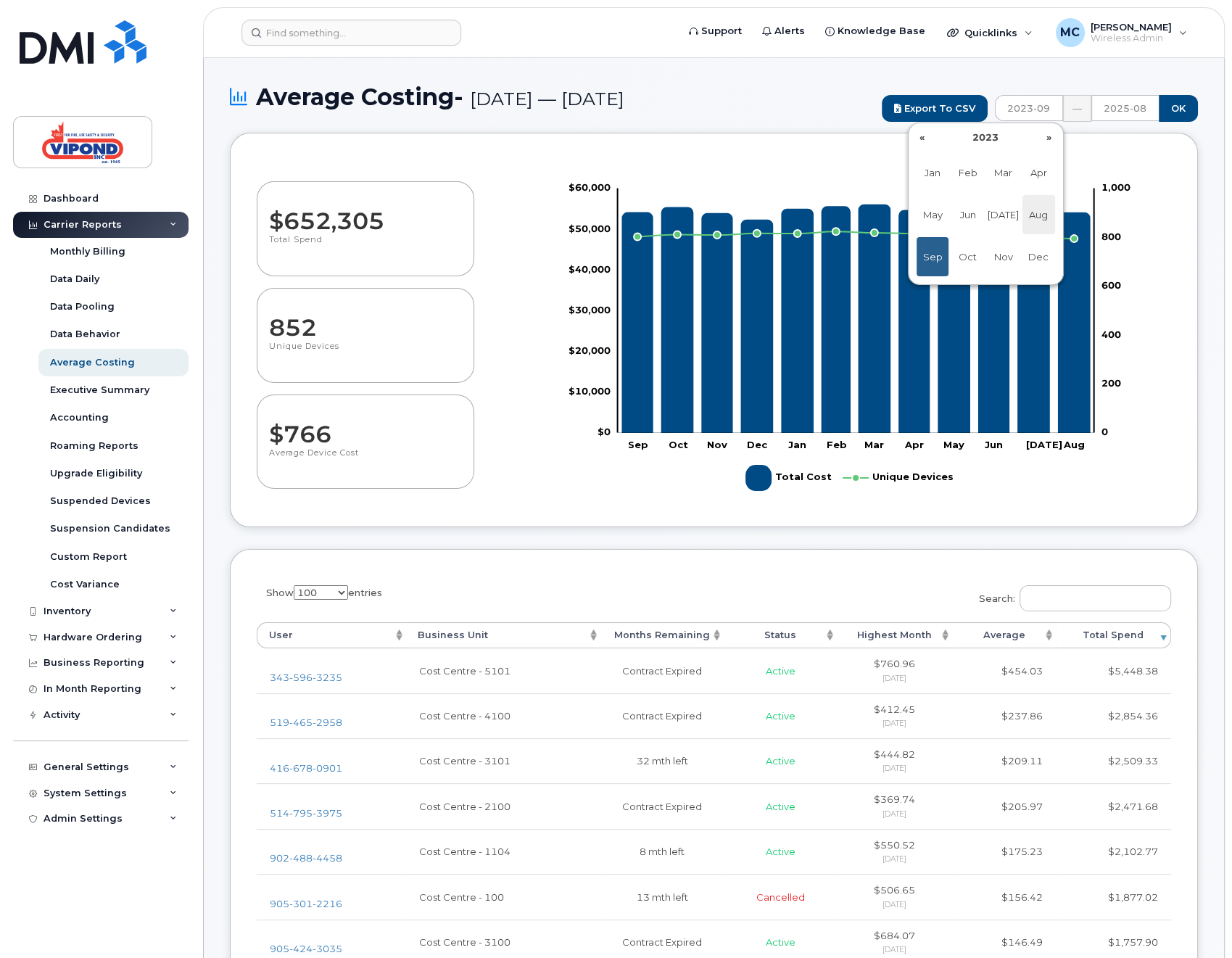
click at [1034, 208] on span "Aug" at bounding box center [1038, 215] width 33 height 40
type input "2023-08"
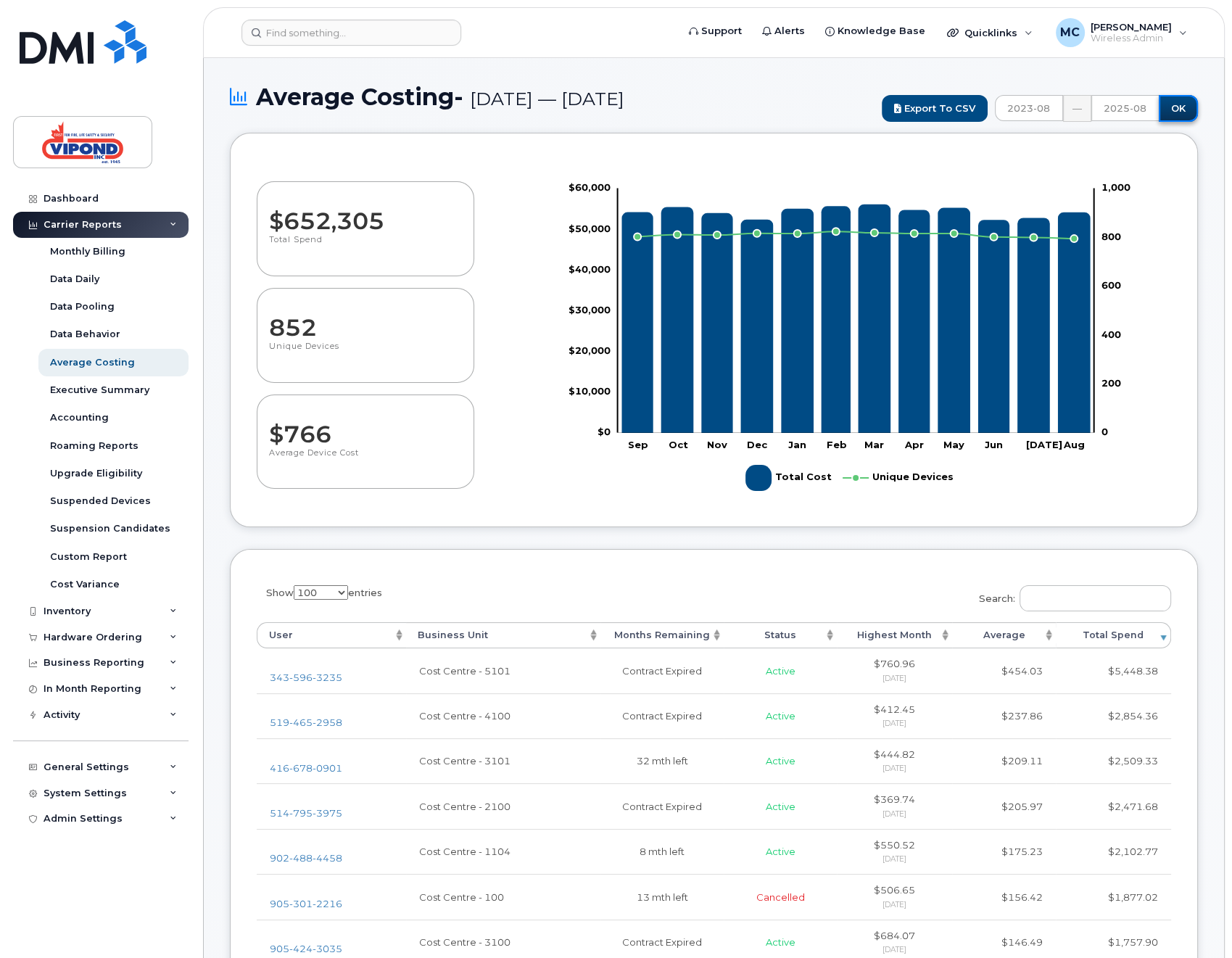
click at [1172, 116] on input "OK" at bounding box center [1179, 108] width 40 height 27
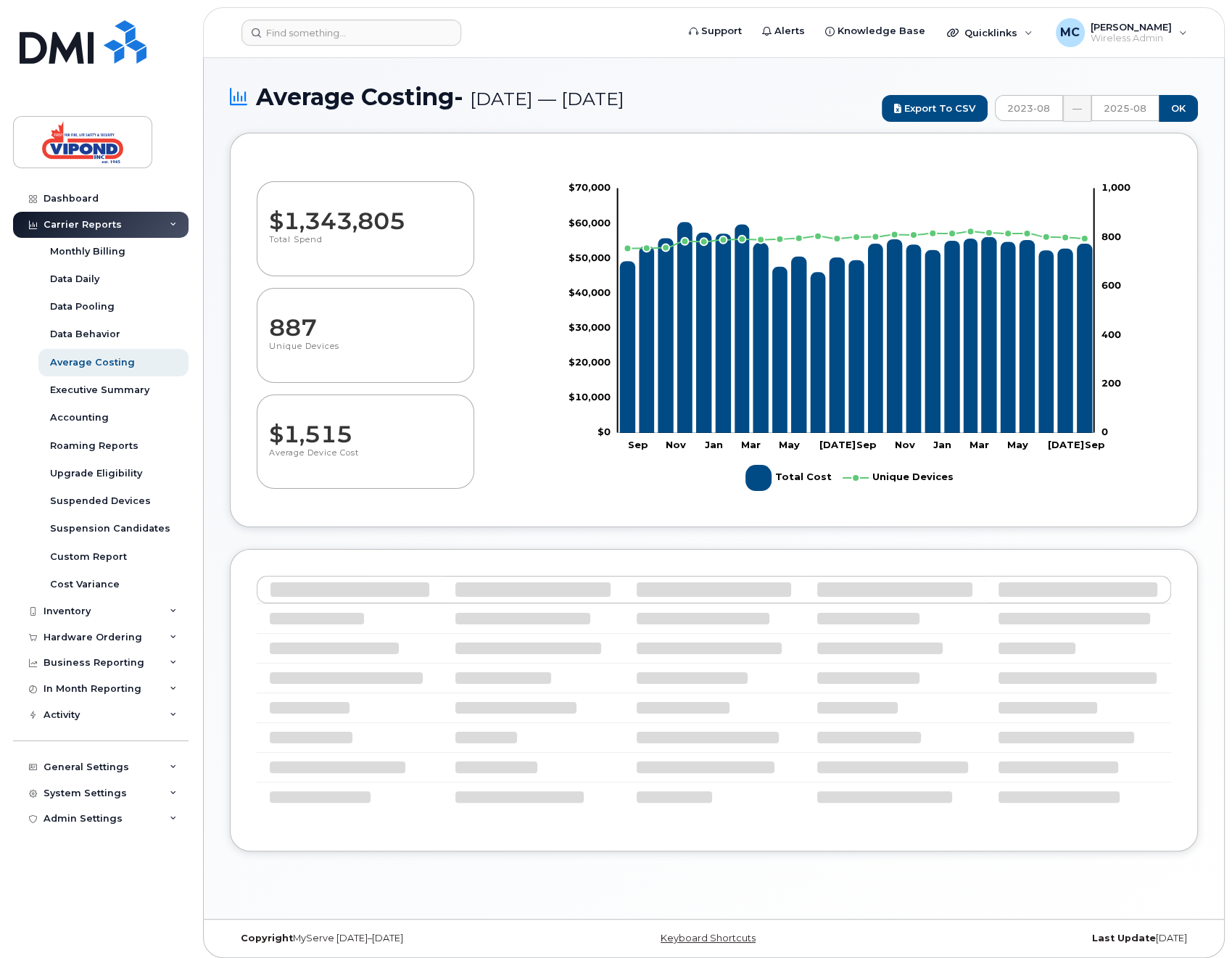
select select "100"
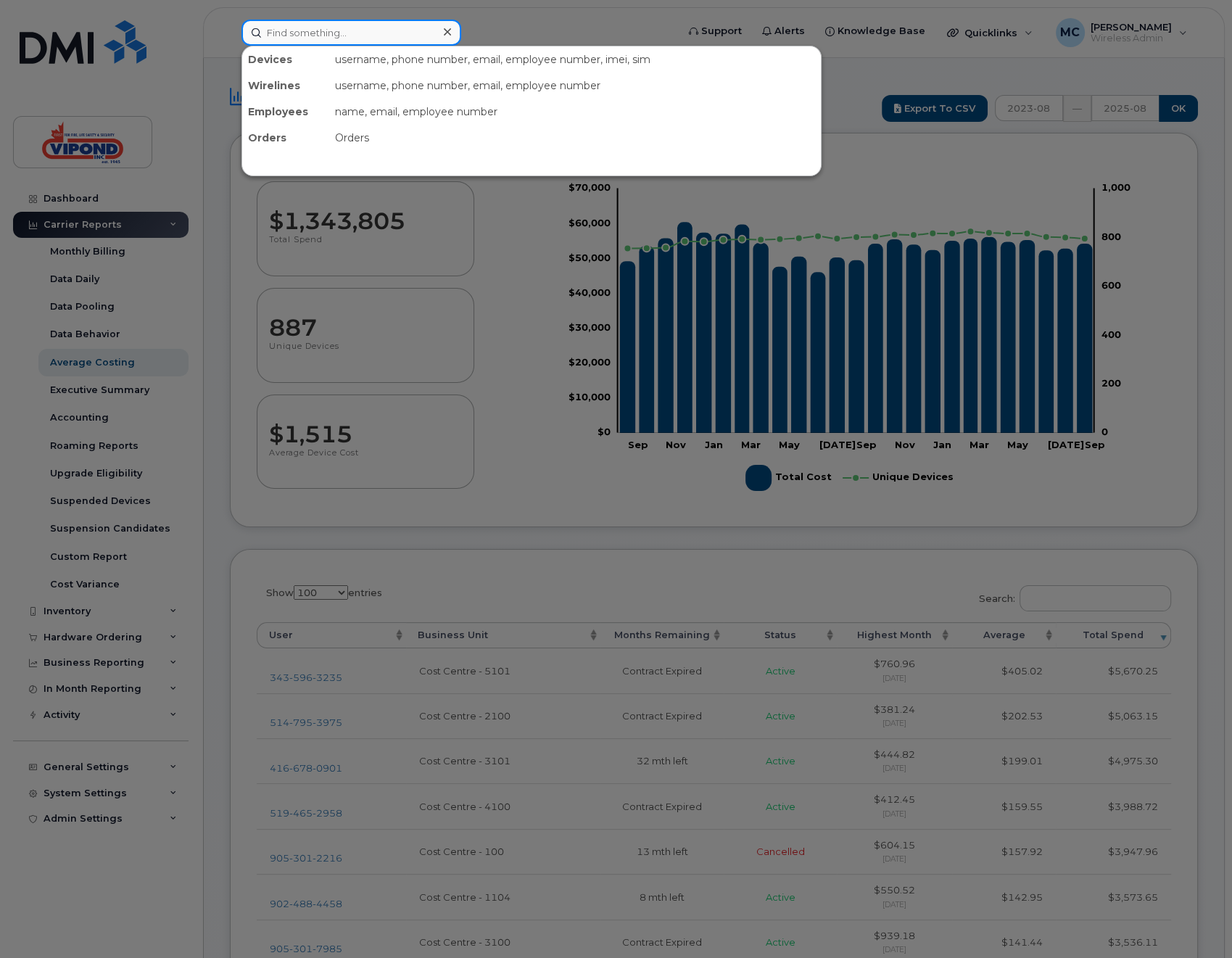
click at [310, 31] on input at bounding box center [351, 33] width 219 height 26
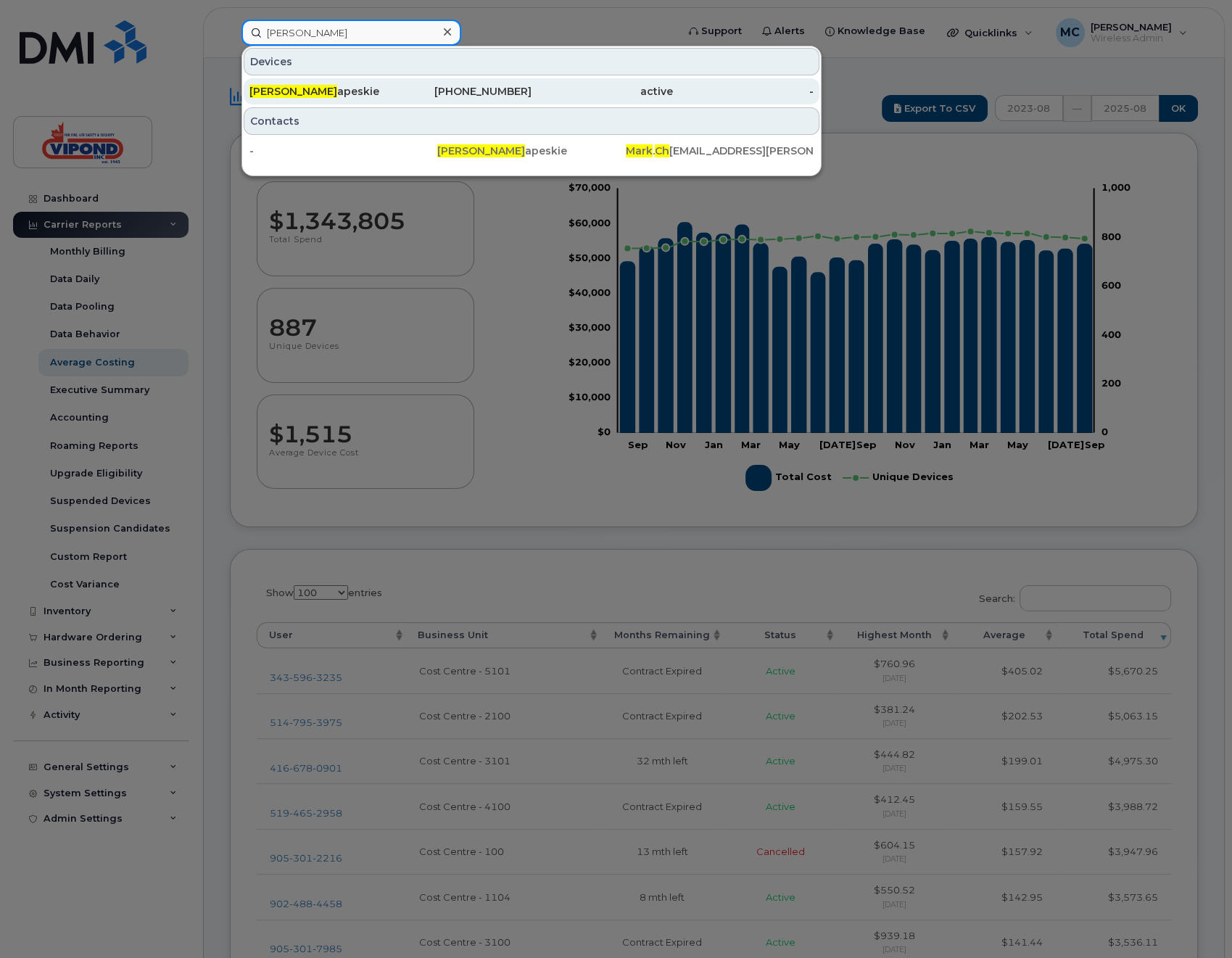
type input "[PERSON_NAME]"
click at [308, 95] on div "Mark Ch apeskie" at bounding box center [320, 91] width 141 height 15
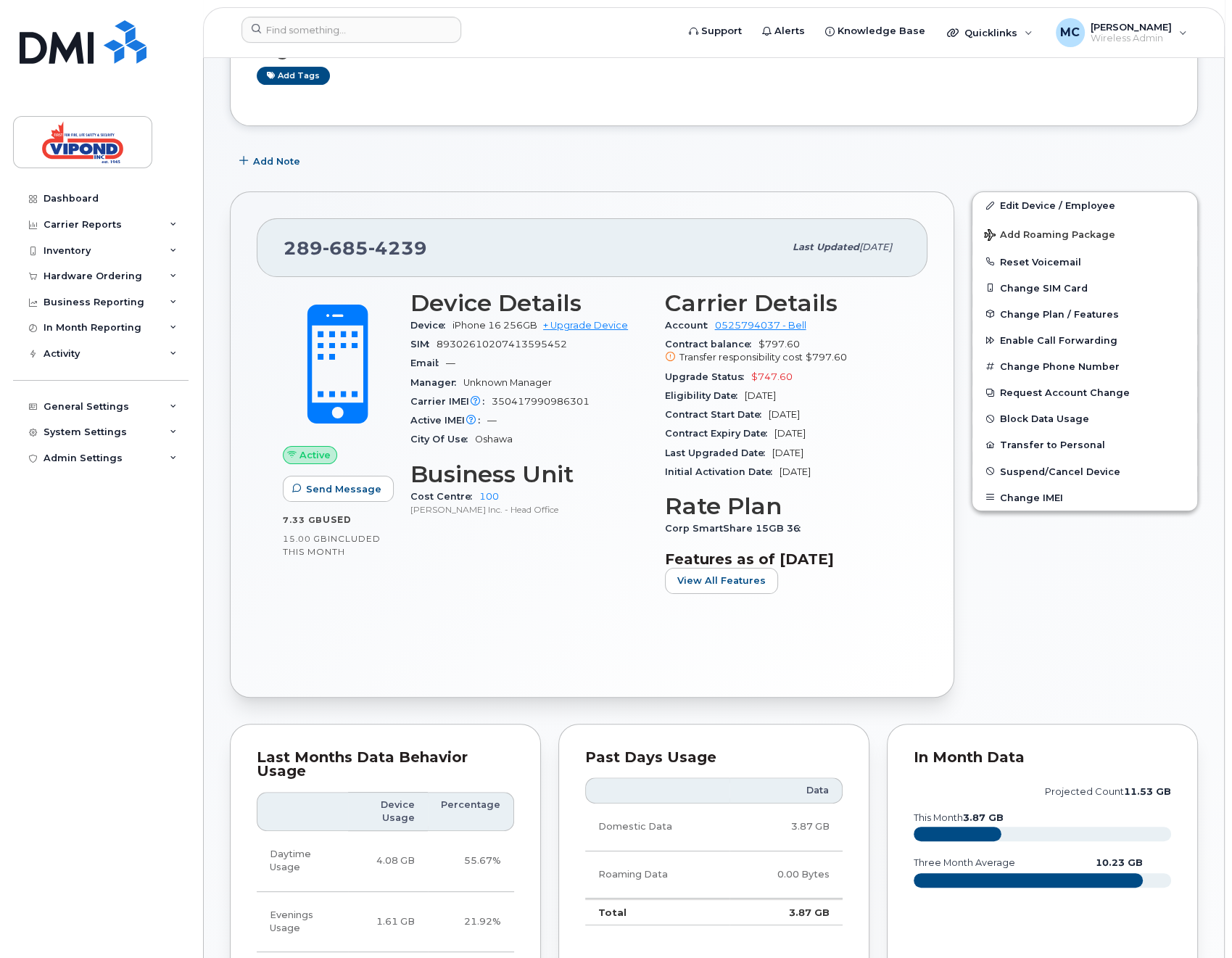
scroll to position [137, 0]
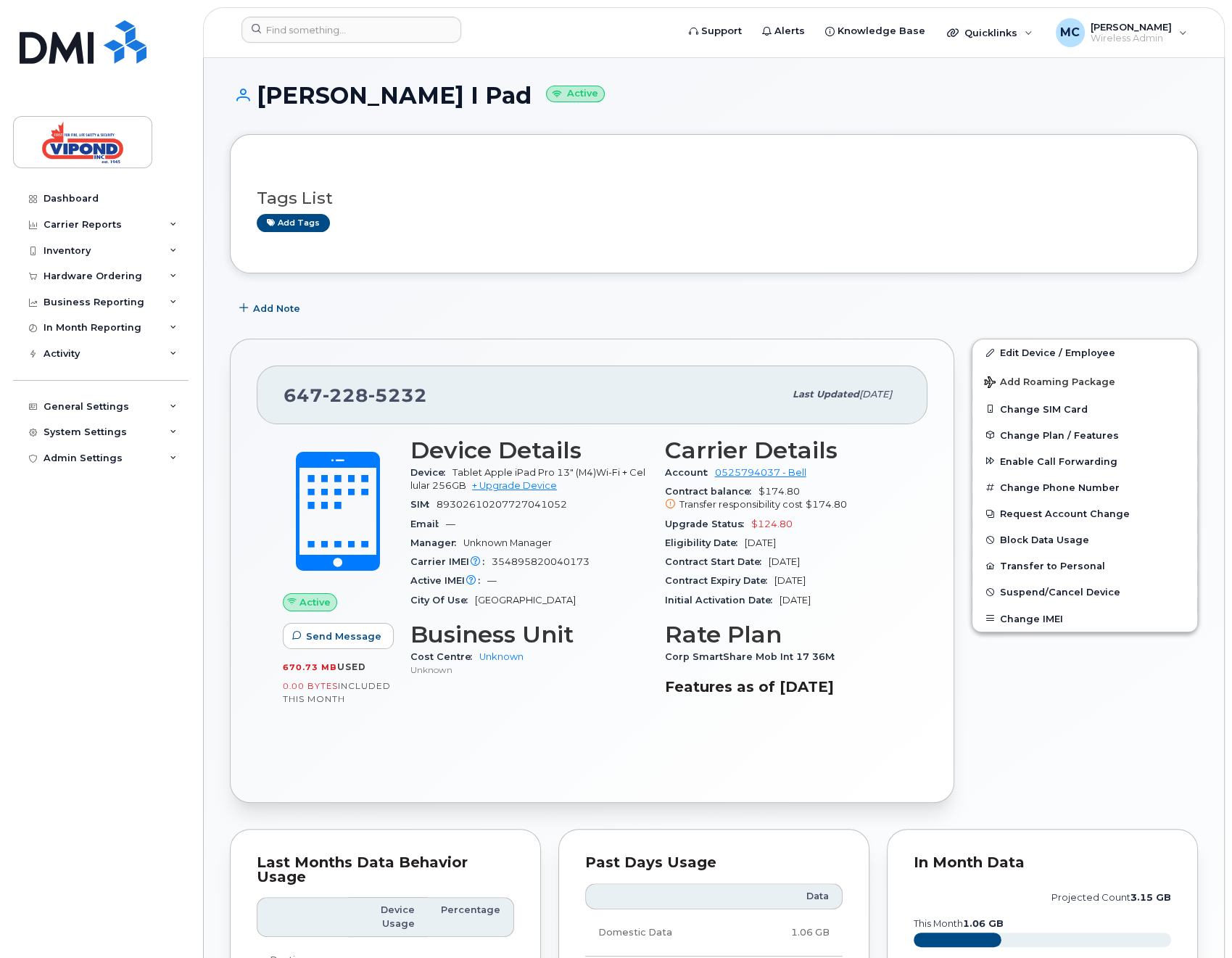
scroll to position [2, 0]
click at [503, 655] on link "Unknown" at bounding box center [501, 656] width 44 height 11
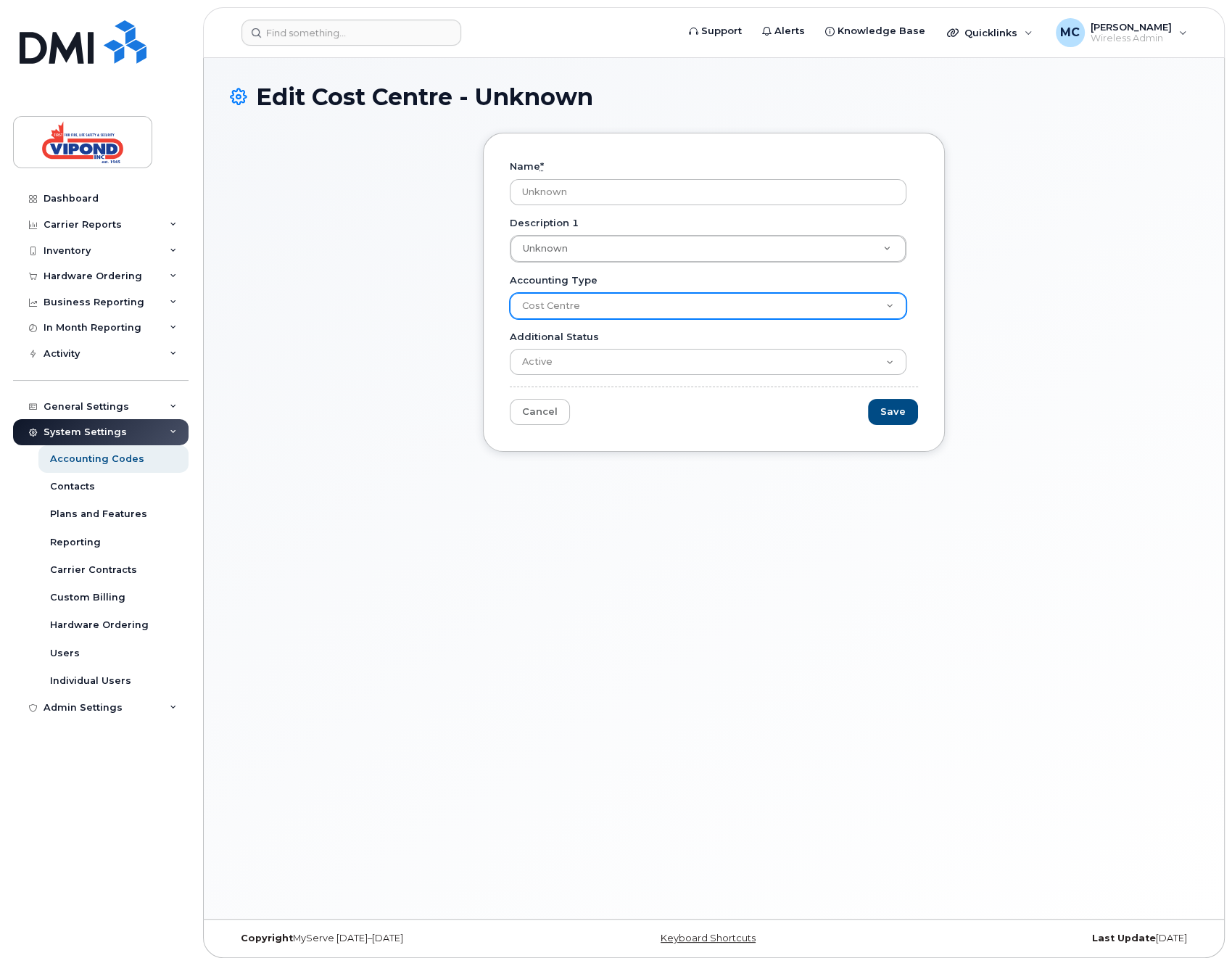
click at [594, 307] on select "Cost Centre" at bounding box center [708, 306] width 397 height 26
click at [510, 293] on select "Cost Centre" at bounding box center [708, 306] width 397 height 26
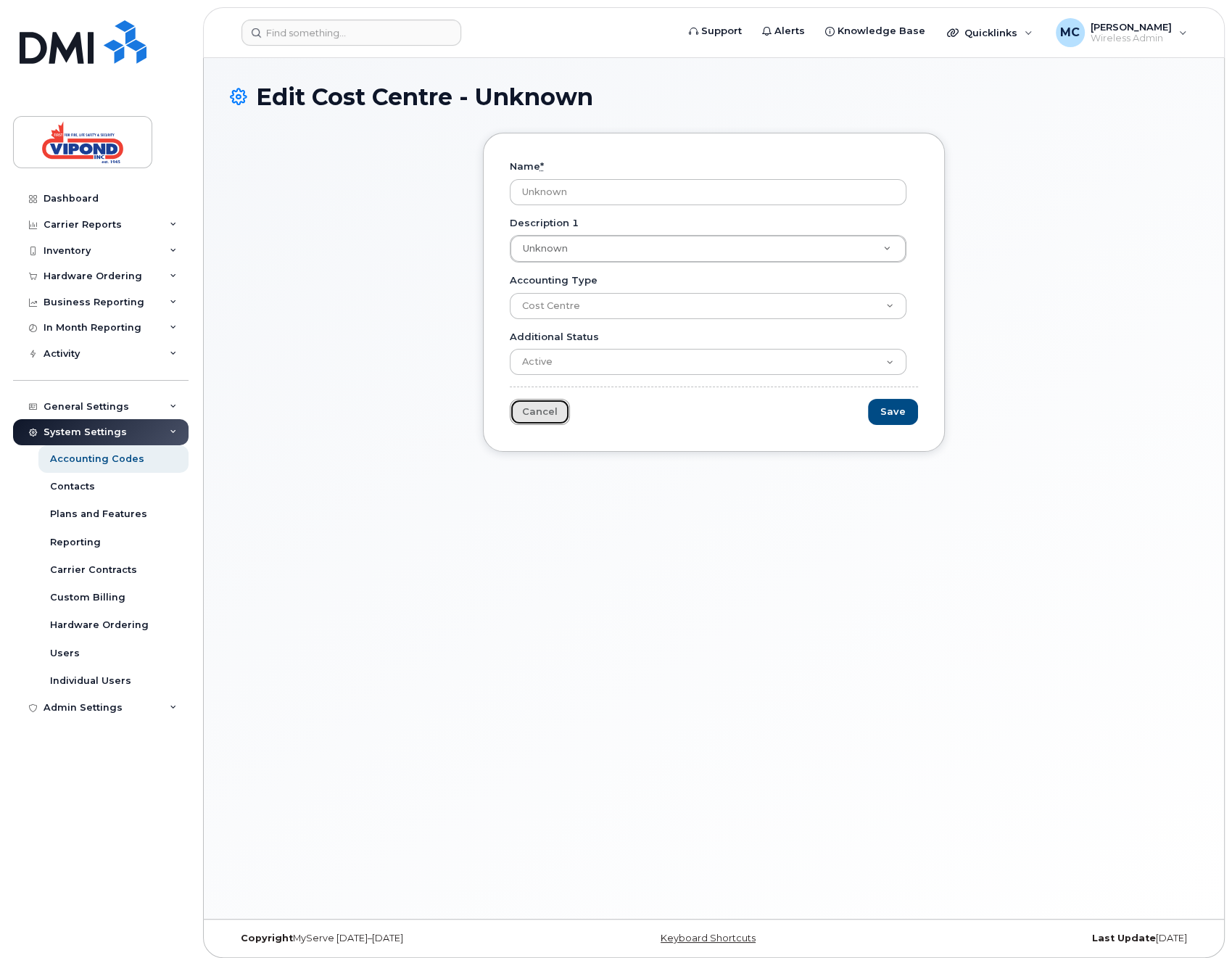
click at [529, 413] on link "Cancel" at bounding box center [540, 412] width 60 height 27
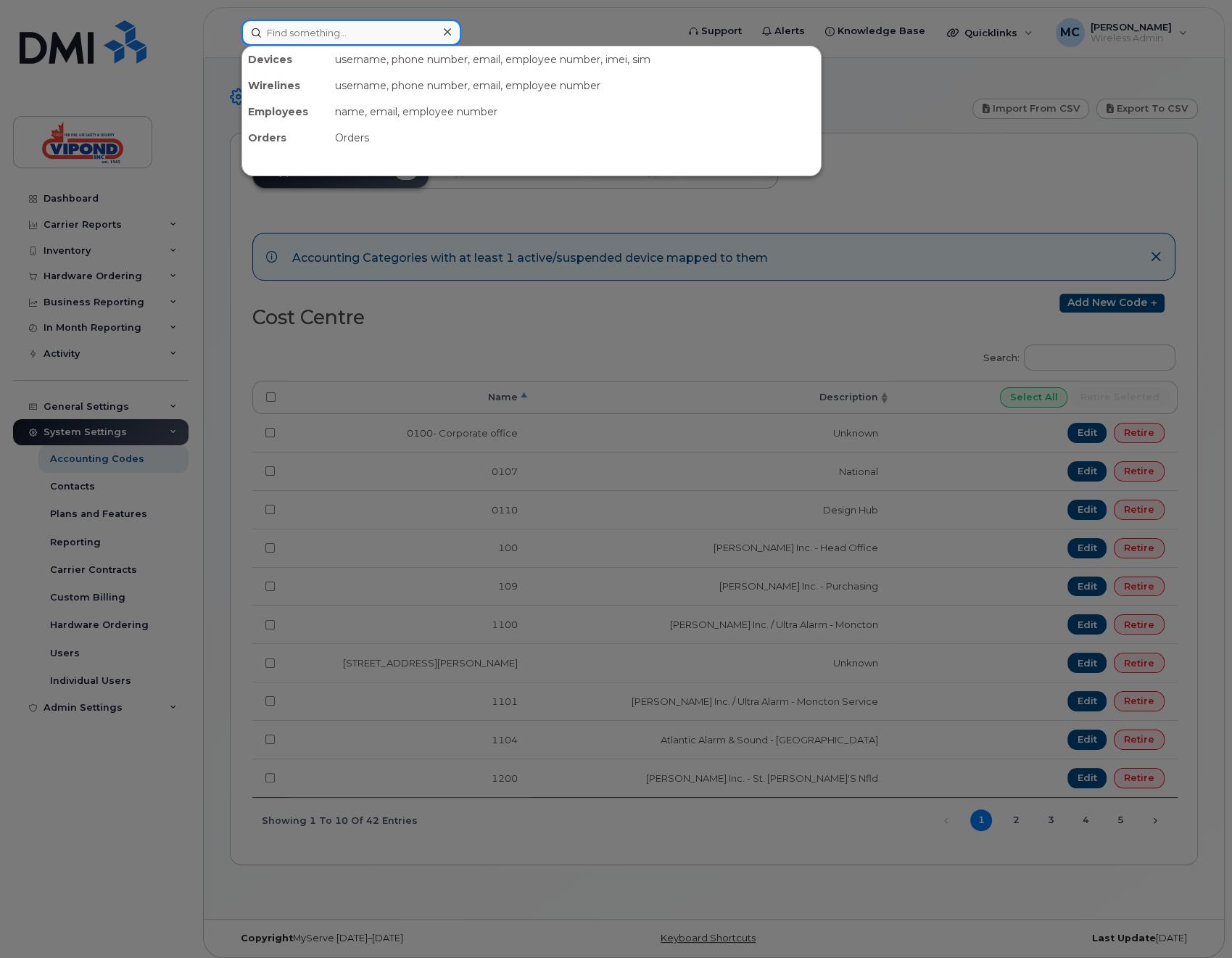
click at [292, 31] on input at bounding box center [351, 33] width 219 height 26
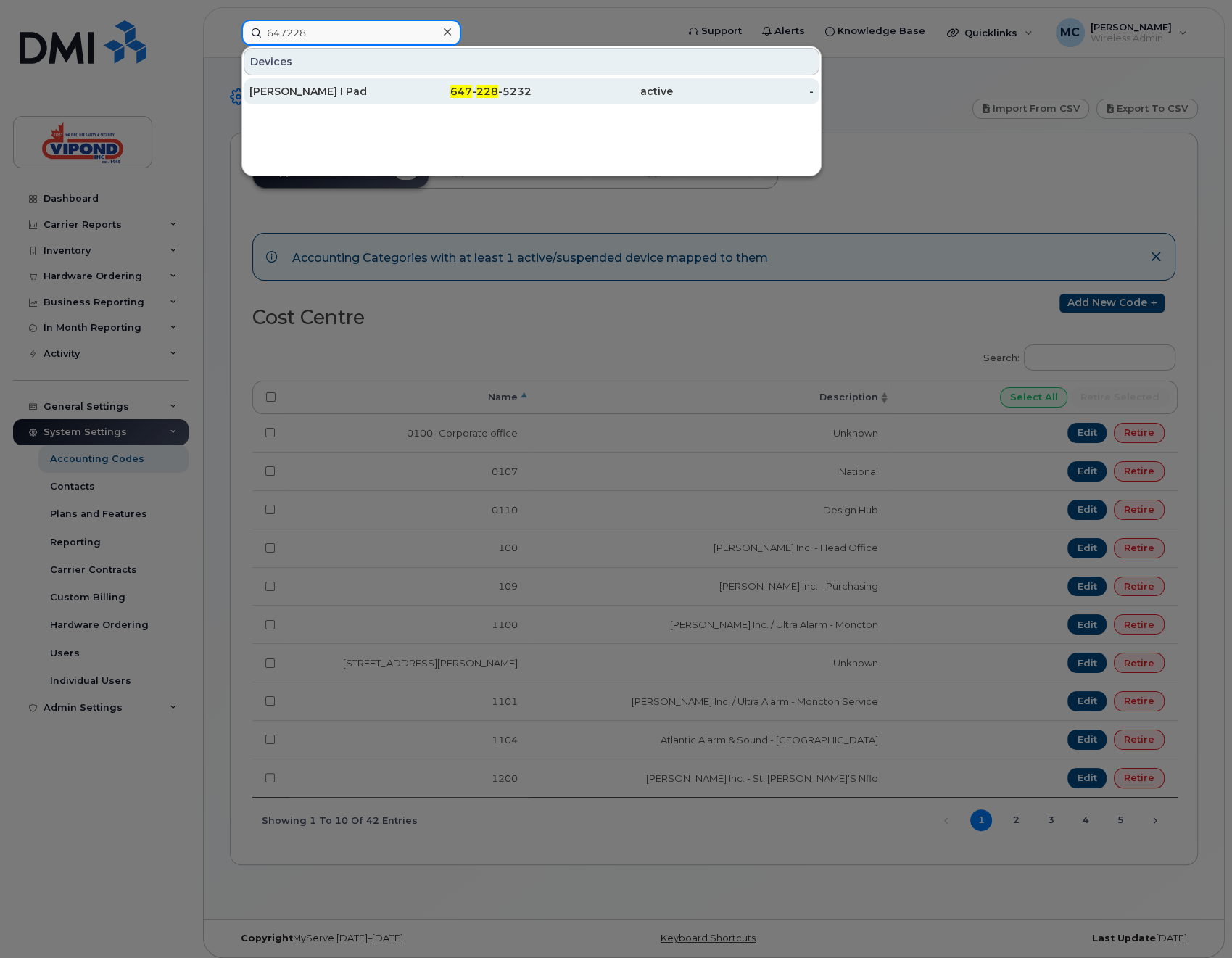
type input "647228"
click at [468, 94] on span "647" at bounding box center [461, 91] width 22 height 13
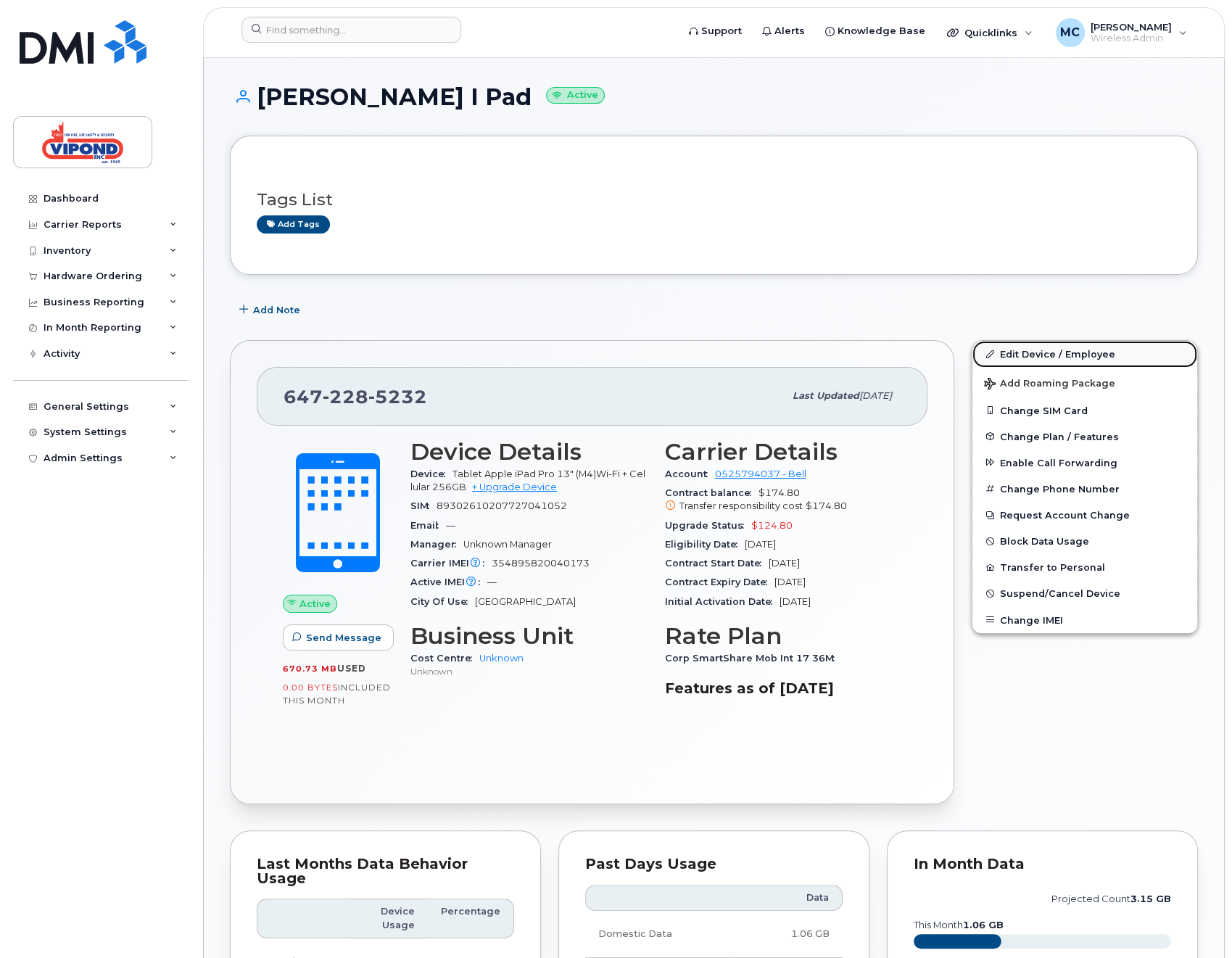
click at [1013, 352] on link "Edit Device / Employee" at bounding box center [1084, 354] width 225 height 26
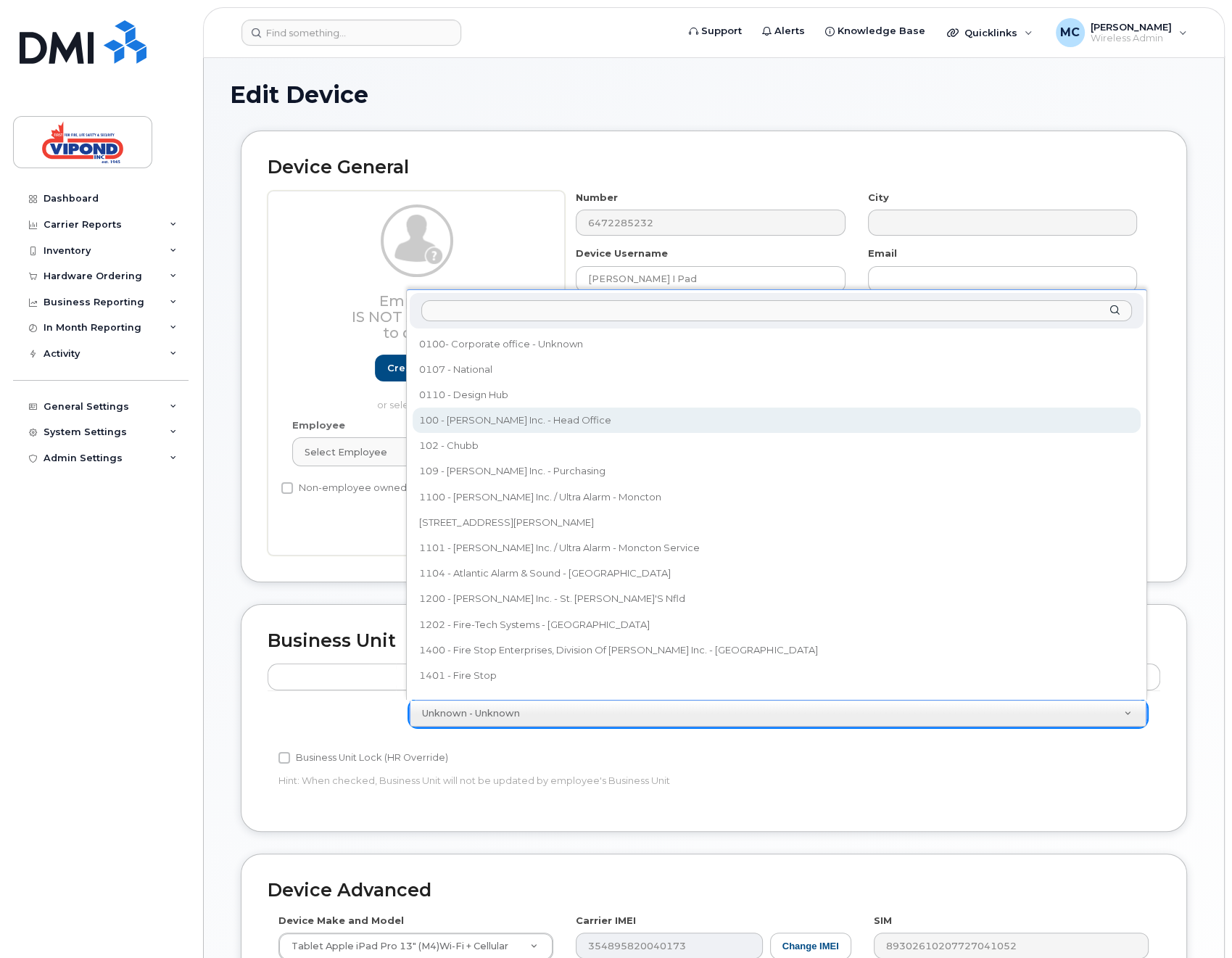
select select "378457"
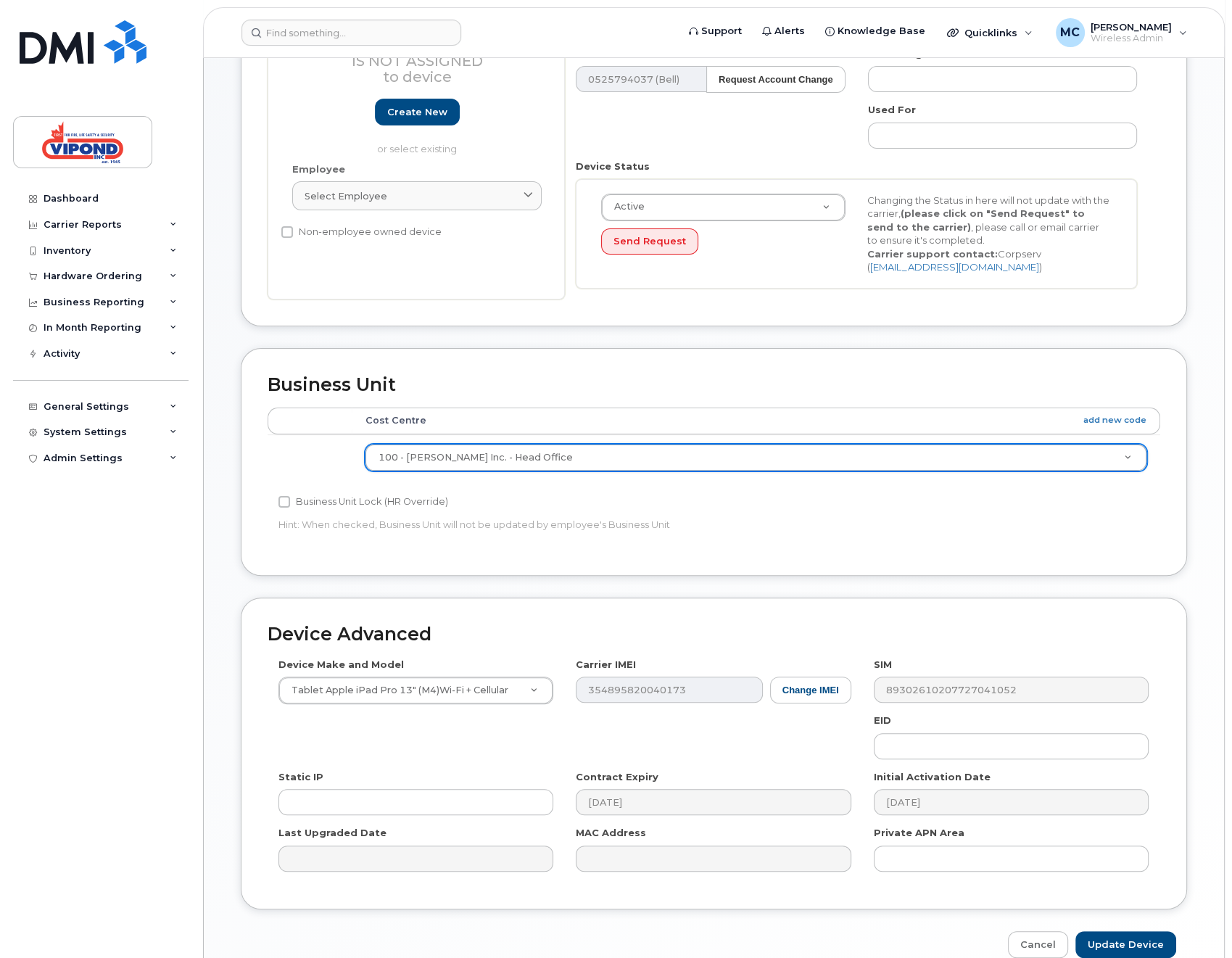
scroll to position [303, 0]
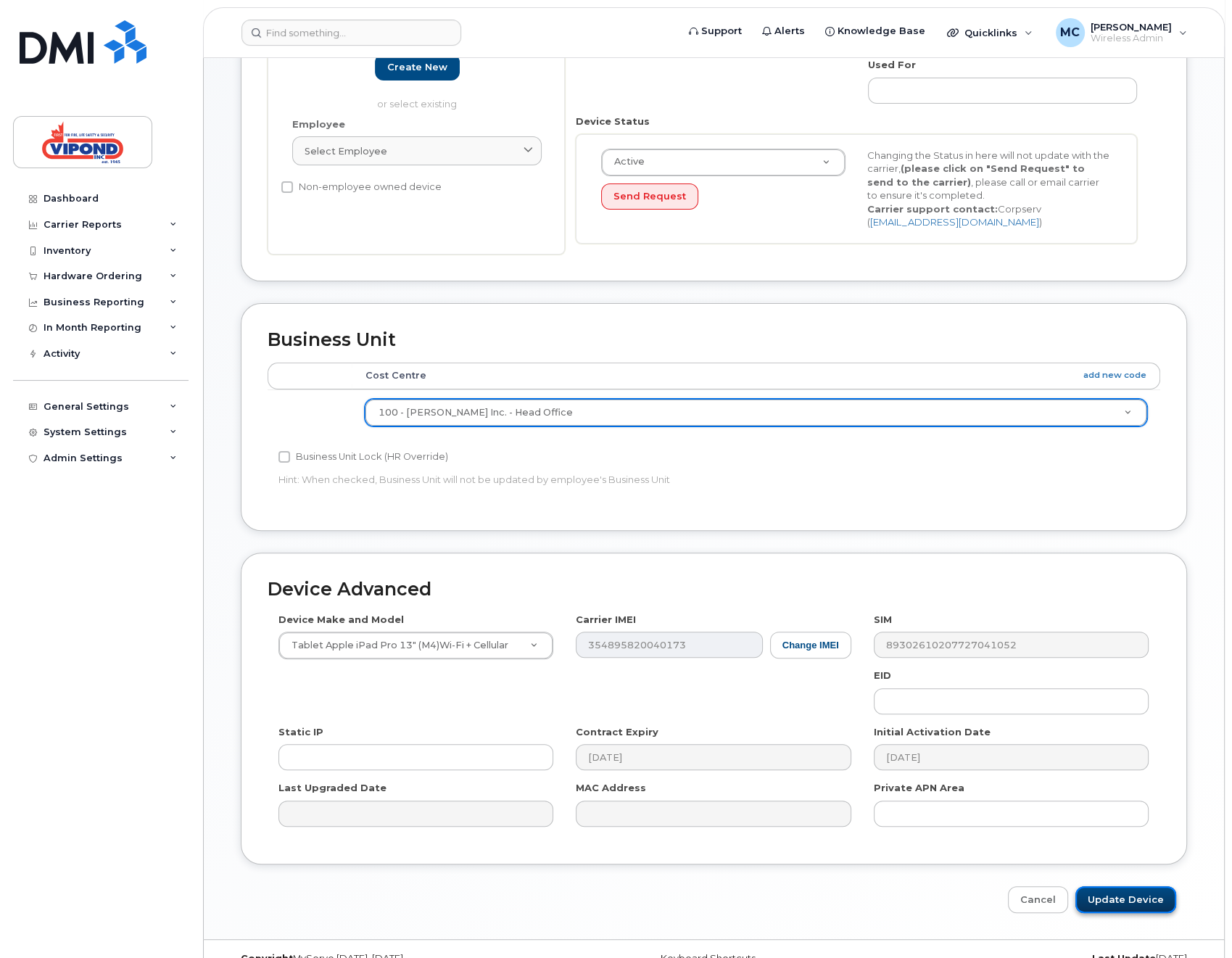
click at [1109, 886] on input "Update Device" at bounding box center [1126, 899] width 101 height 27
type input "Saving..."
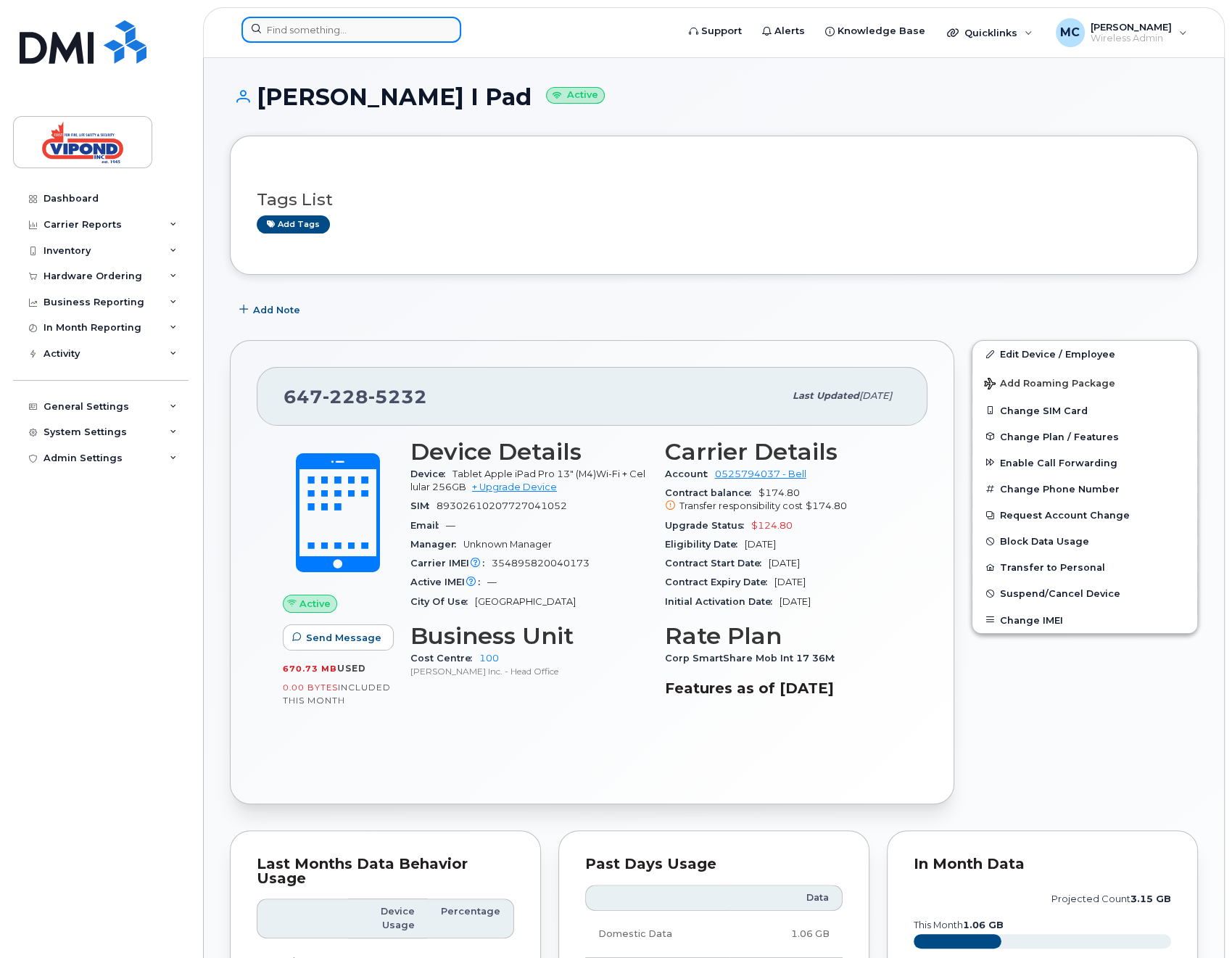
click at [296, 31] on input at bounding box center [351, 30] width 219 height 26
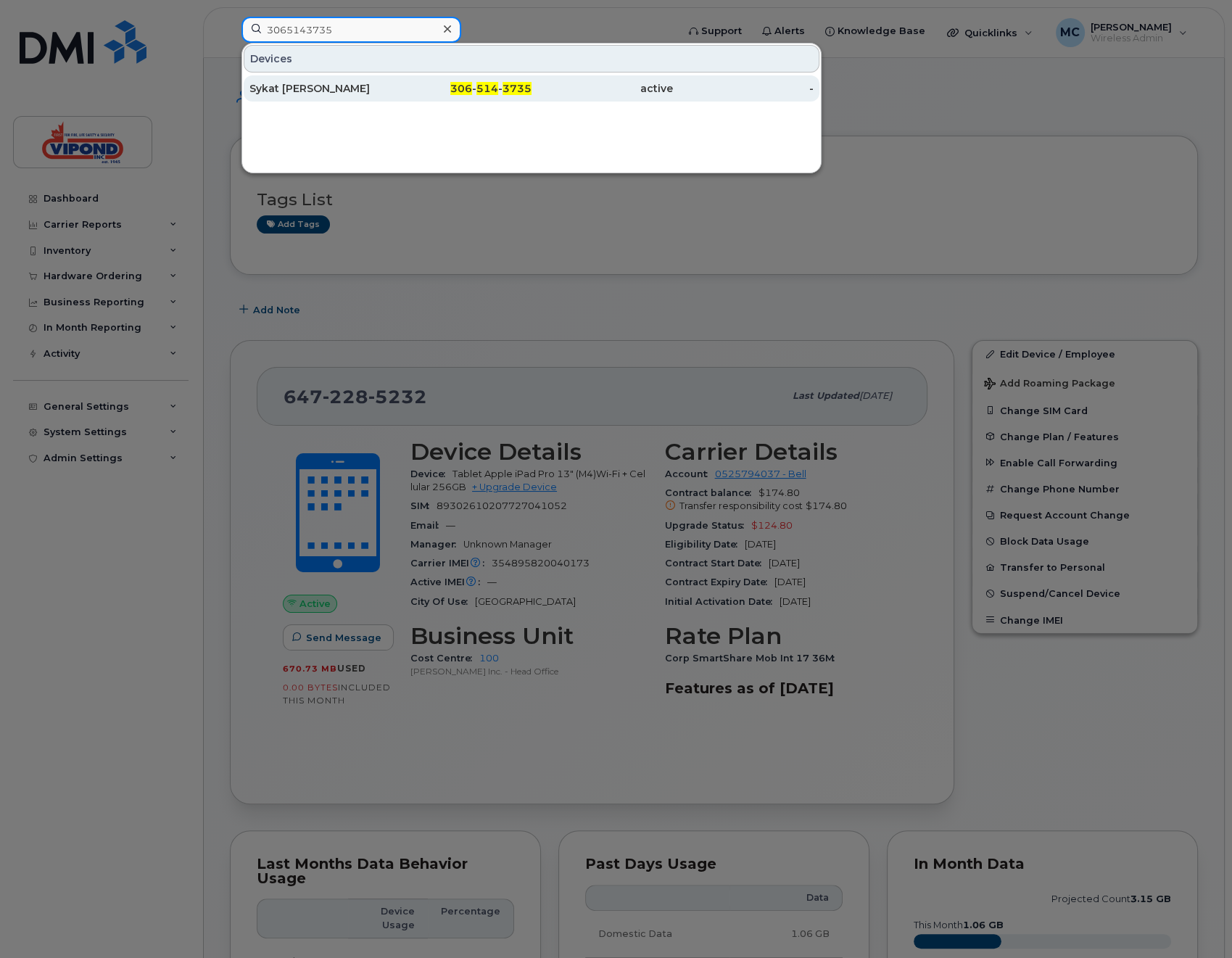
type input "3065143735"
click at [274, 89] on div "Sykat [PERSON_NAME]" at bounding box center [320, 89] width 141 height 15
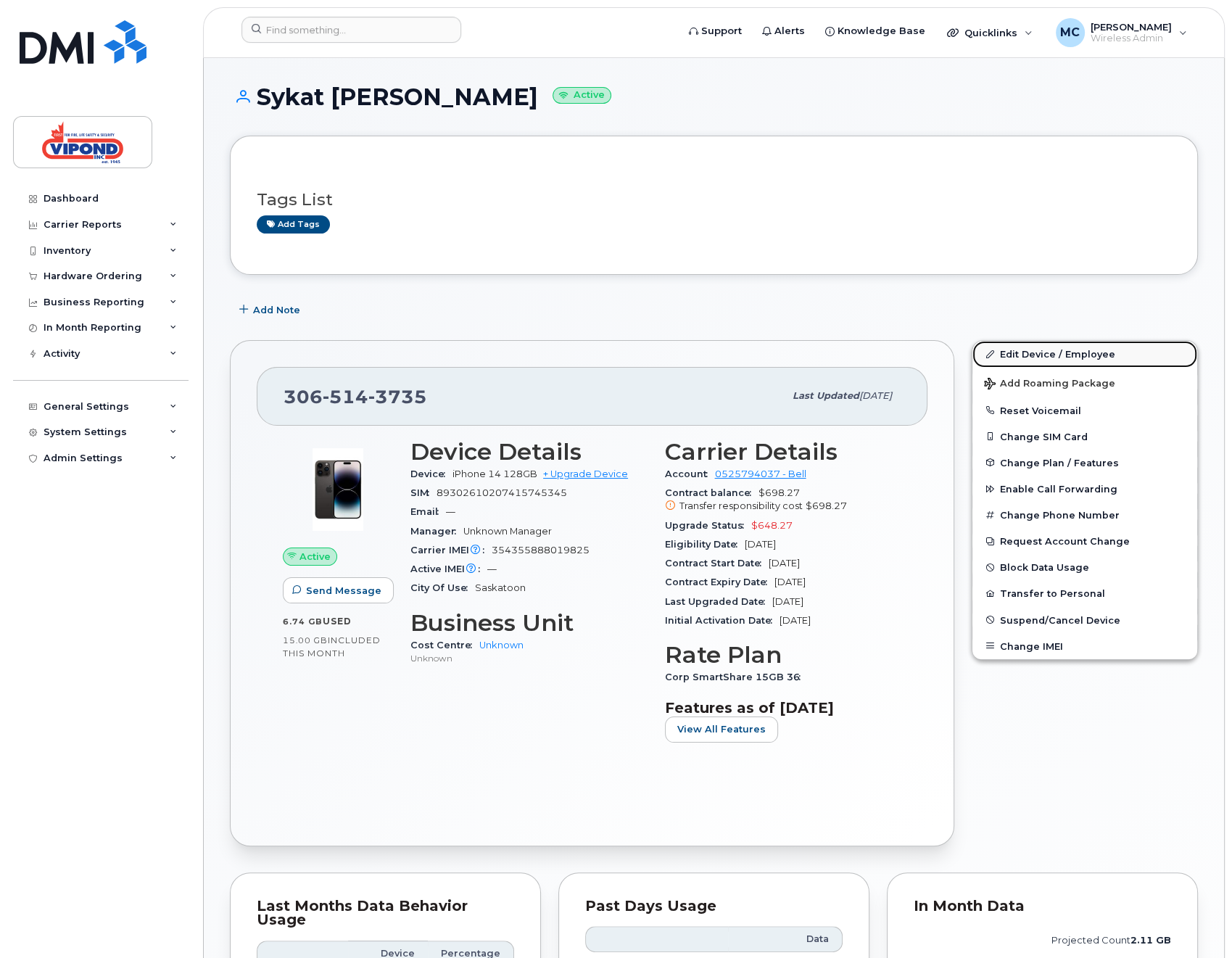
click at [1029, 354] on link "Edit Device / Employee" at bounding box center [1084, 354] width 225 height 26
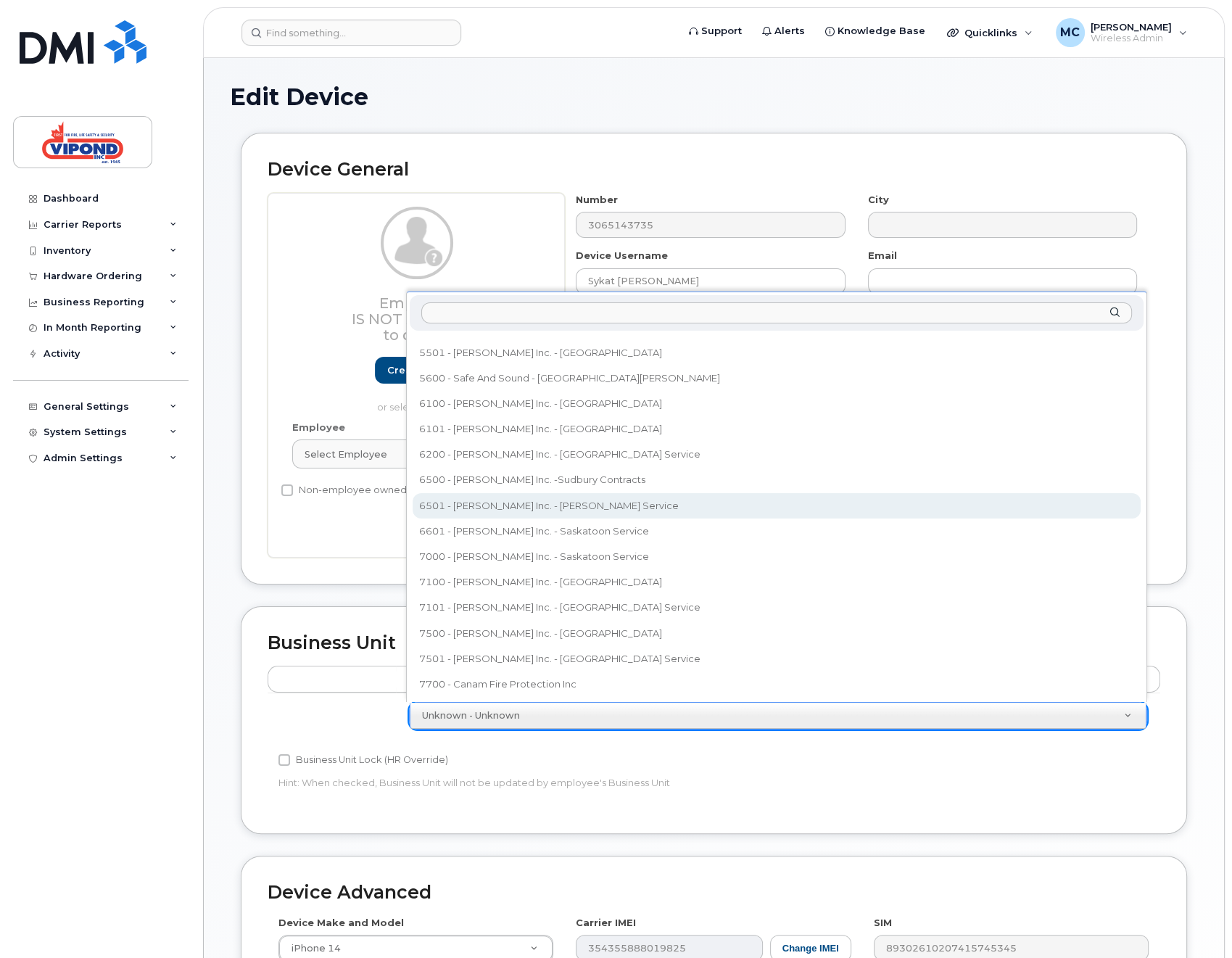
scroll to position [793, 0]
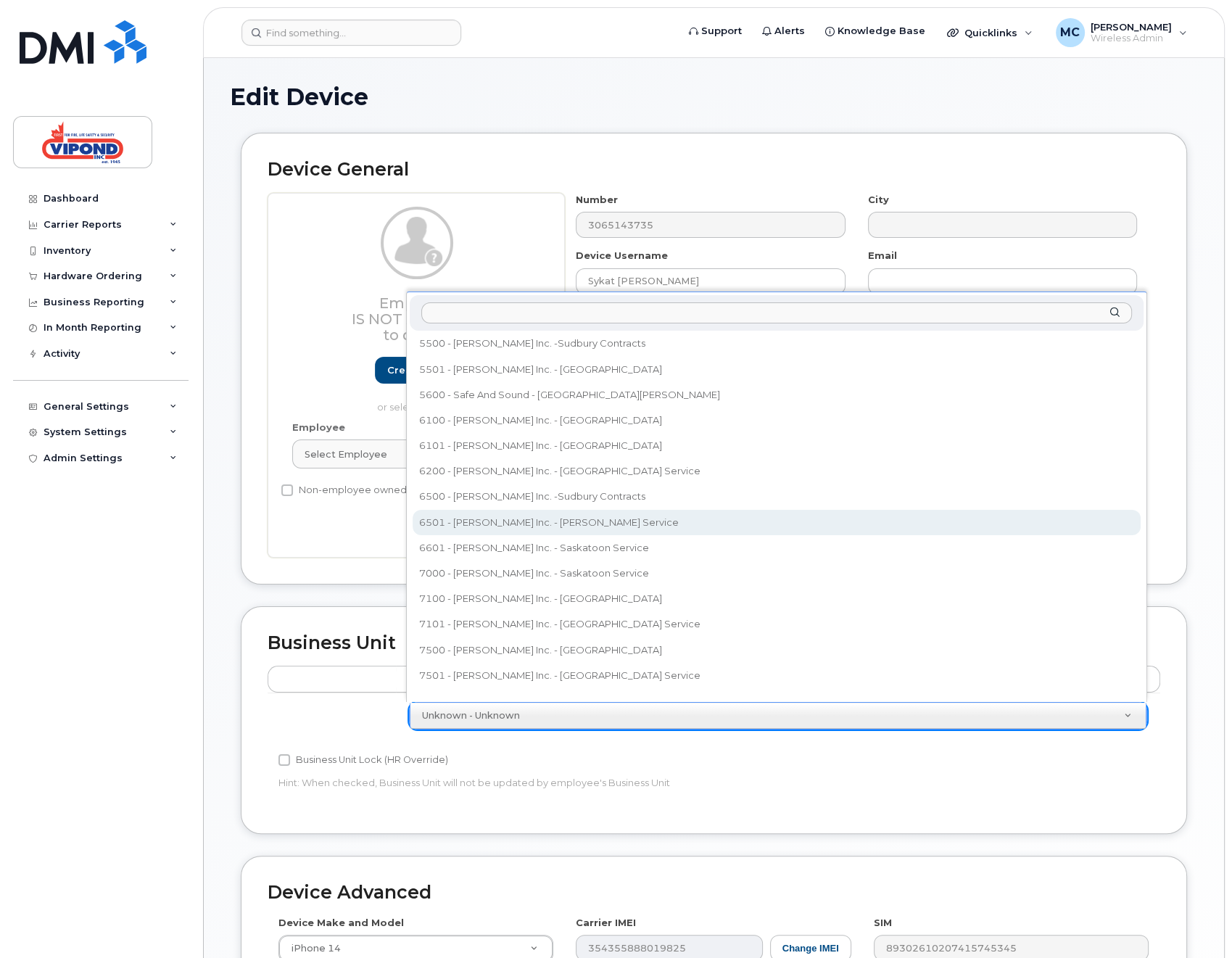
select select "378460"
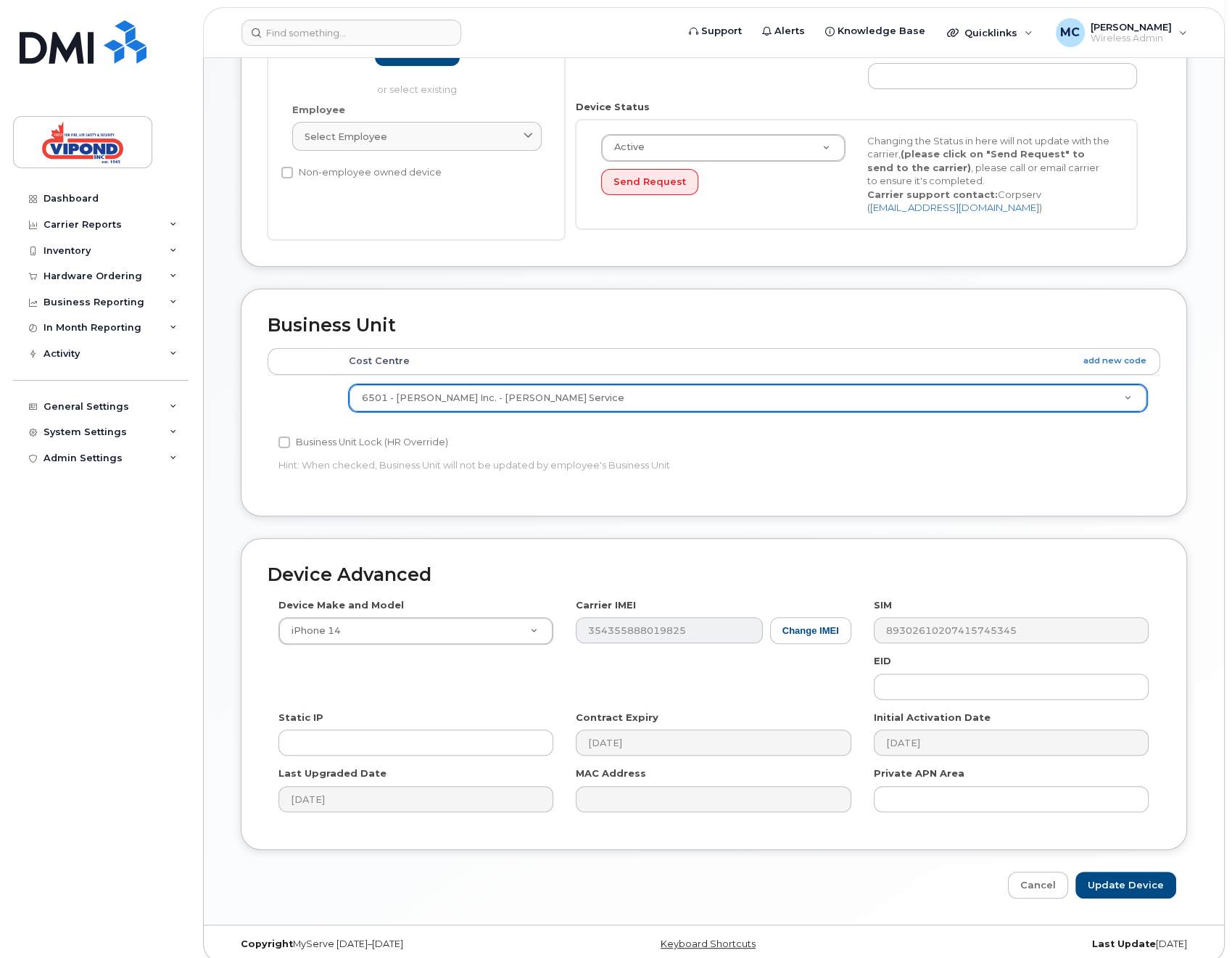
scroll to position [328, 0]
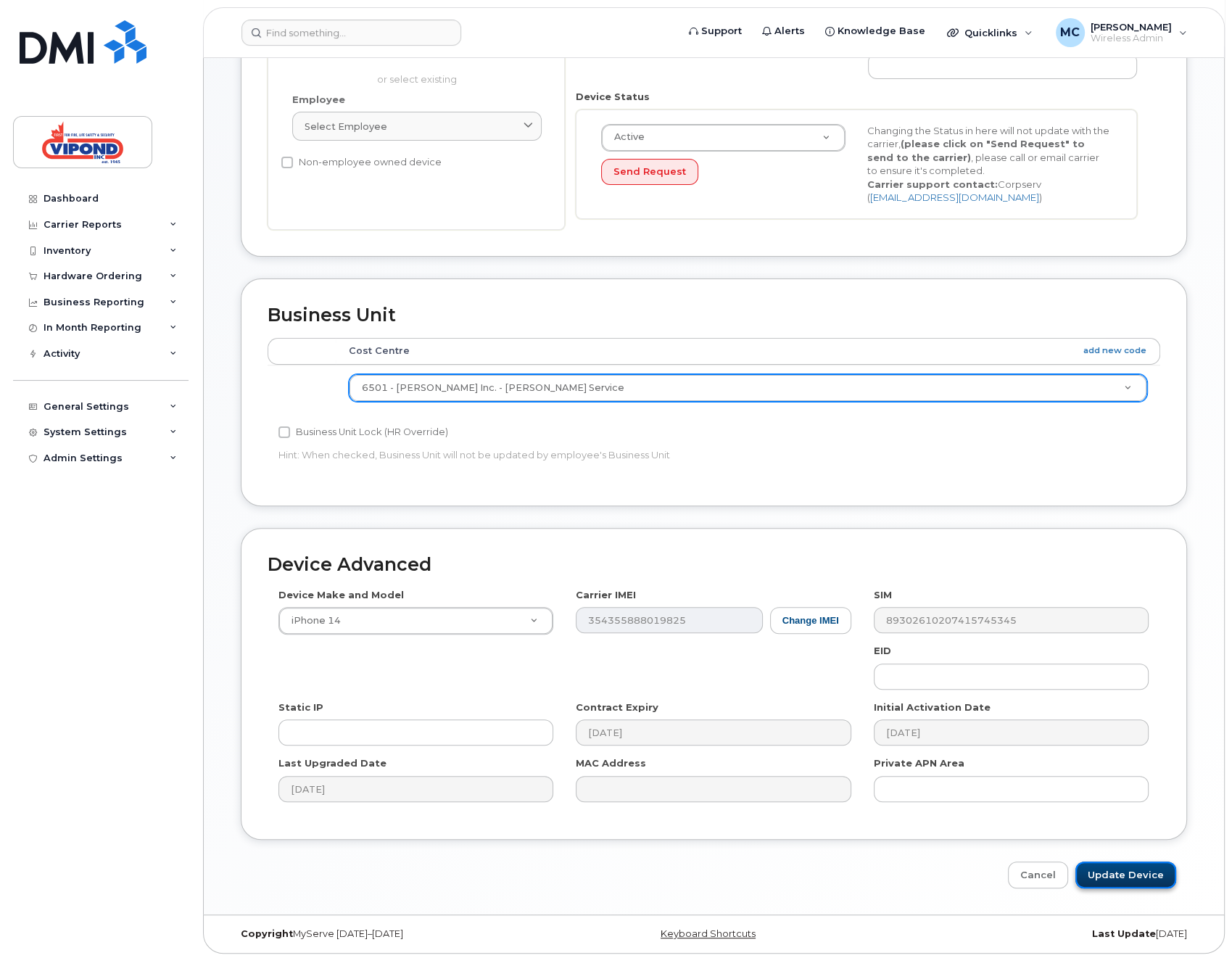
click at [1124, 875] on input "Update Device" at bounding box center [1126, 875] width 101 height 27
type input "Saving..."
